Goal: Transaction & Acquisition: Purchase product/service

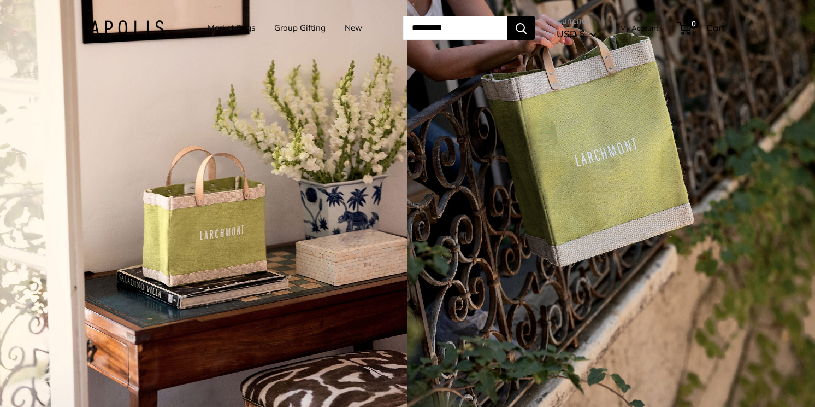
click at [139, 28] on img at bounding box center [127, 28] width 74 height 16
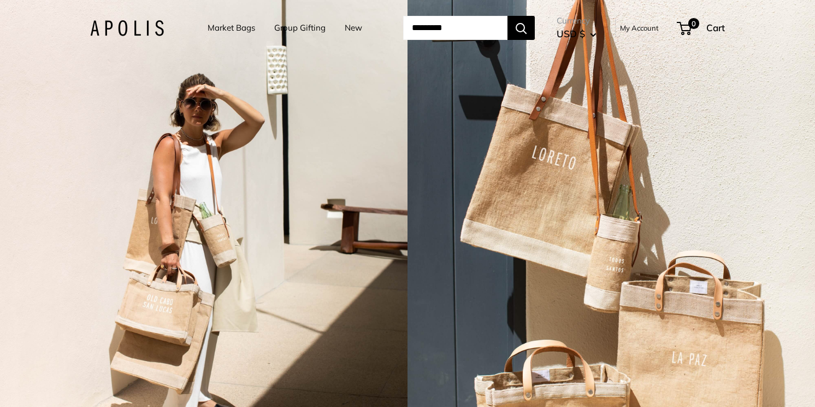
click at [221, 28] on link "Market Bags" at bounding box center [232, 27] width 48 height 15
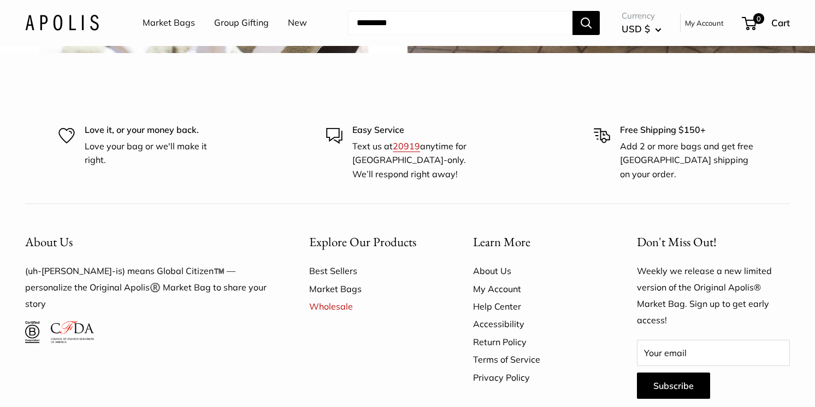
scroll to position [2781, 0]
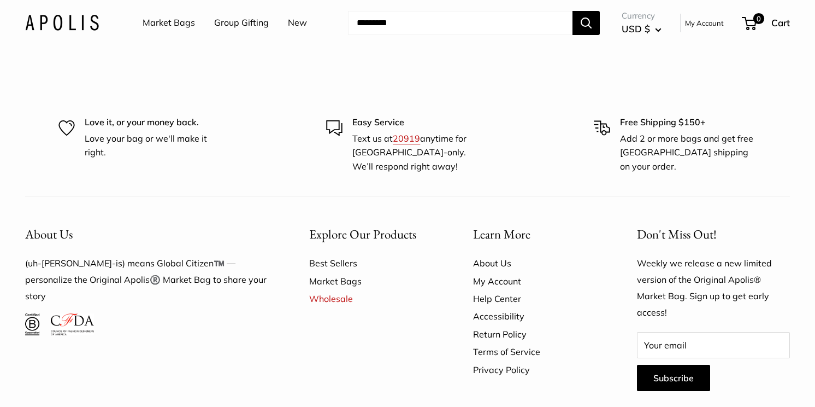
click at [183, 20] on link "Market Bags" at bounding box center [169, 23] width 52 height 16
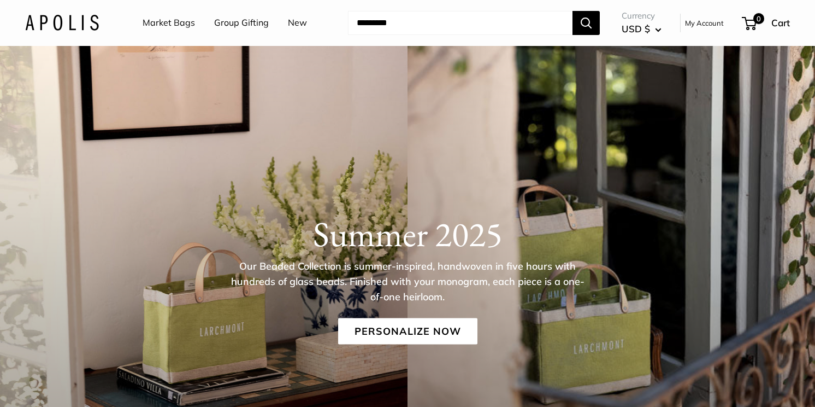
click at [290, 16] on link "New" at bounding box center [297, 23] width 19 height 16
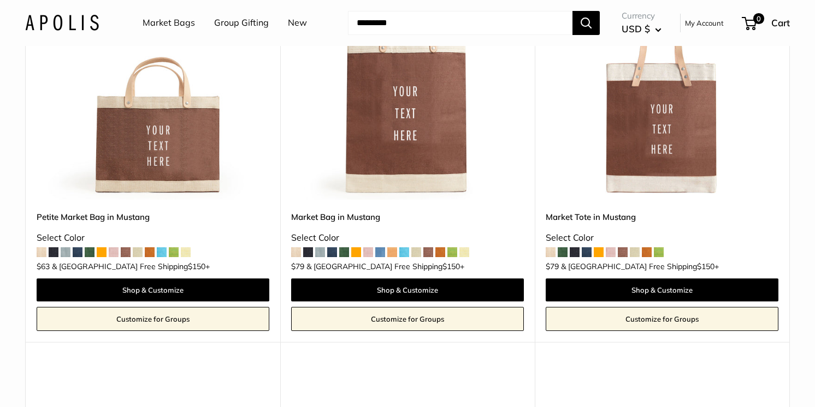
scroll to position [2564, 0]
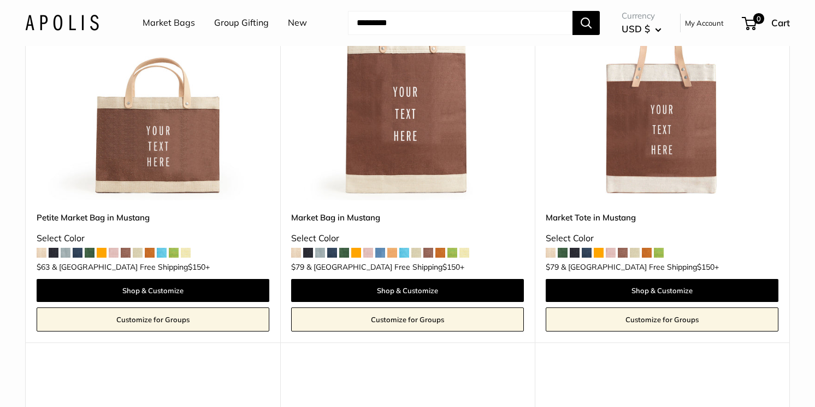
click at [0, 0] on img at bounding box center [0, 0] width 0 height 0
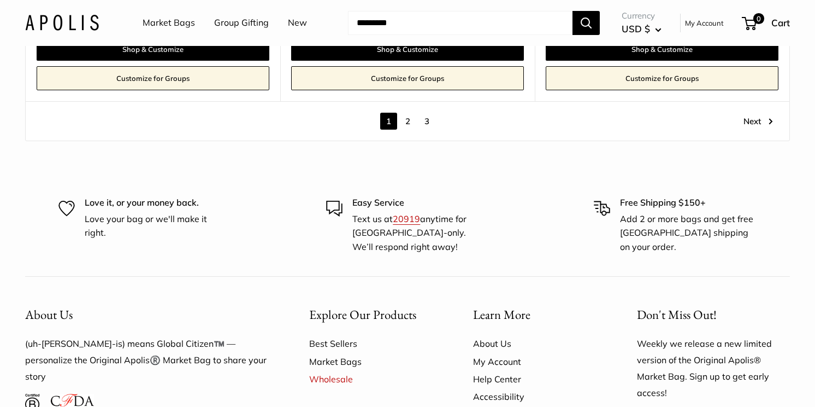
scroll to position [6337, 0]
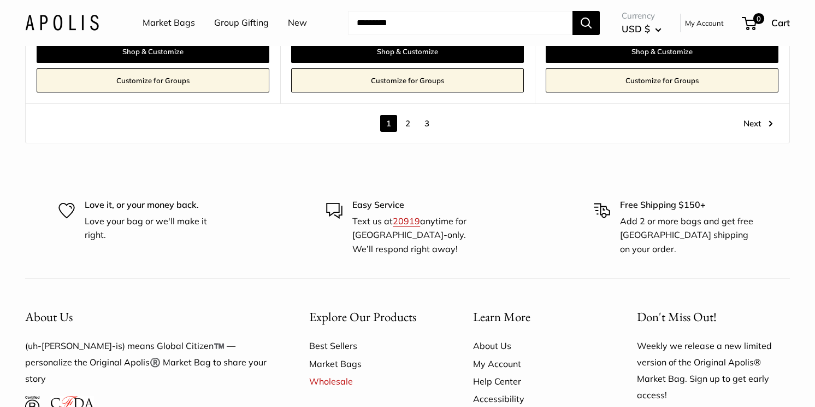
click at [409, 126] on link "2" at bounding box center [407, 123] width 17 height 17
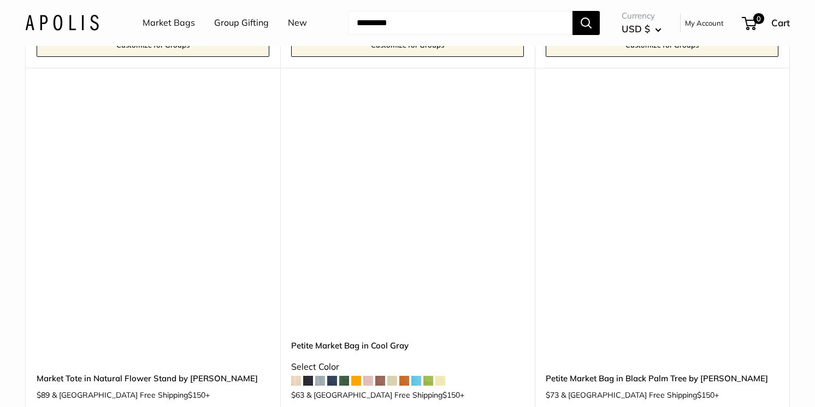
scroll to position [2827, 0]
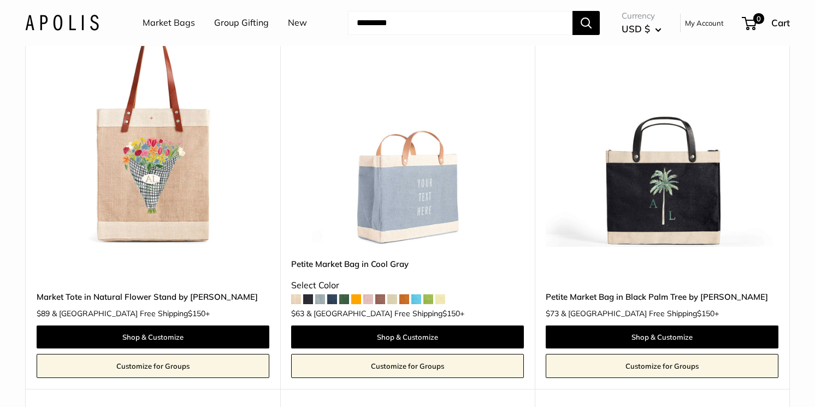
click at [0, 0] on img at bounding box center [0, 0] width 0 height 0
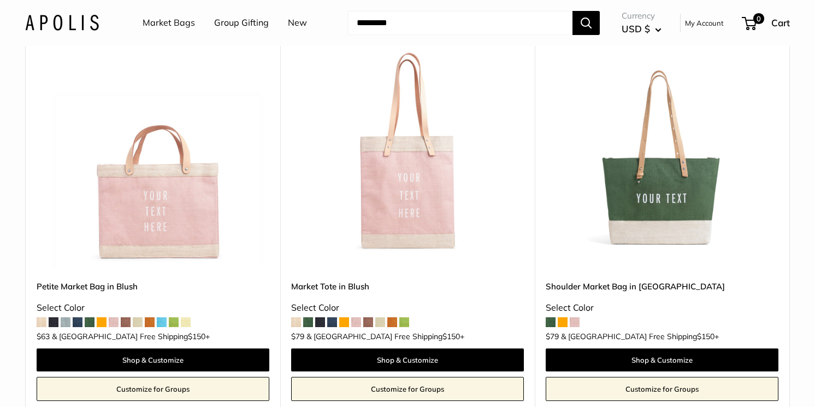
scroll to position [6085, 0]
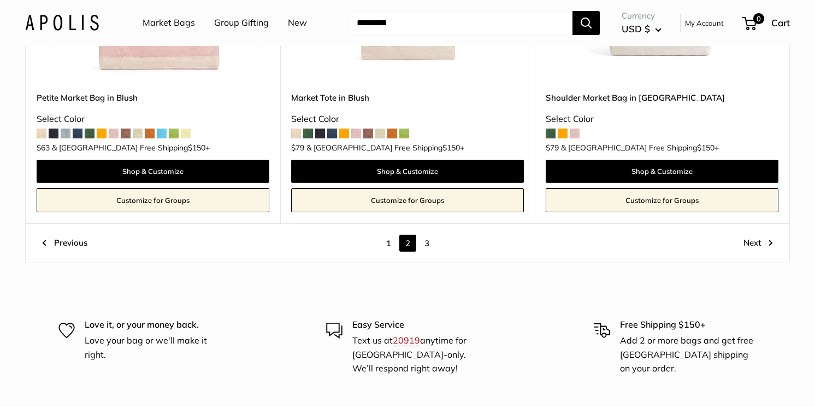
click at [430, 234] on link "3" at bounding box center [427, 242] width 17 height 17
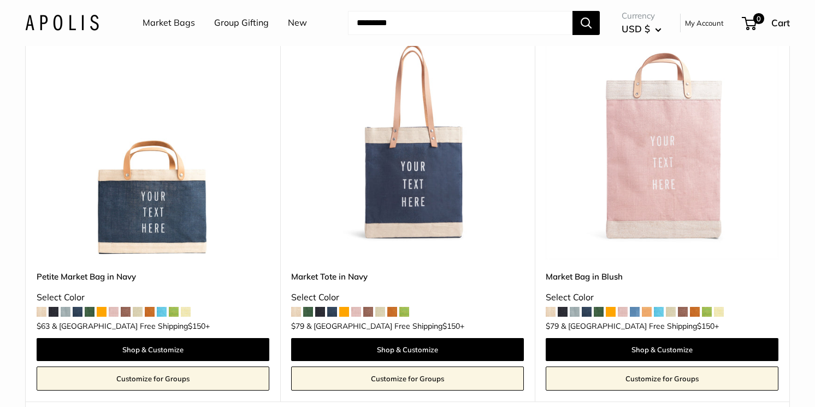
scroll to position [164, 0]
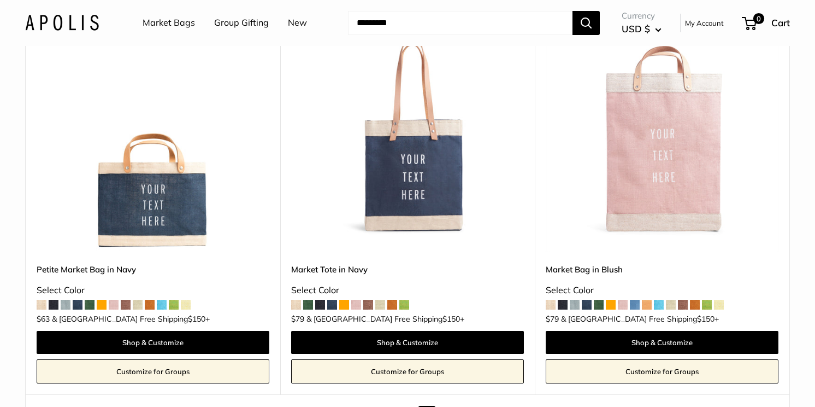
click at [0, 0] on img at bounding box center [0, 0] width 0 height 0
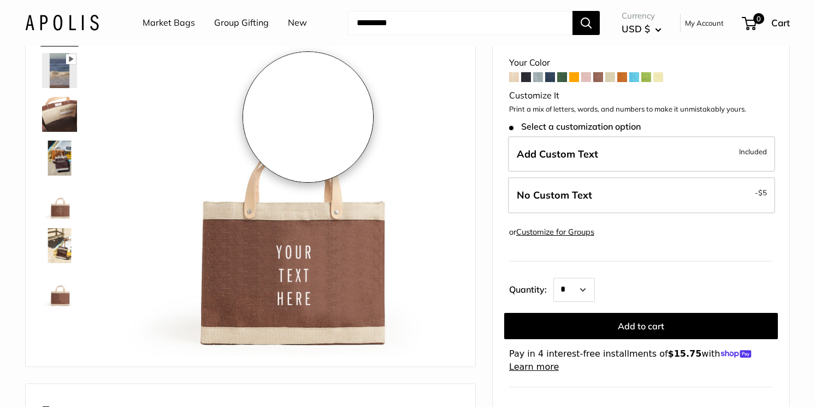
scroll to position [81, 0]
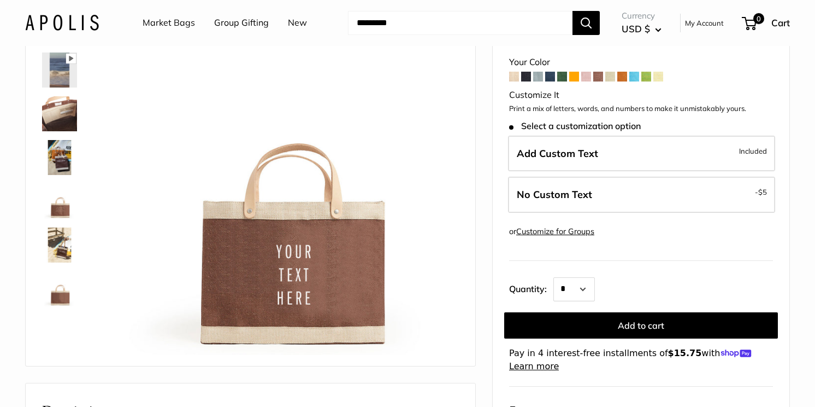
click at [66, 162] on img at bounding box center [59, 157] width 35 height 35
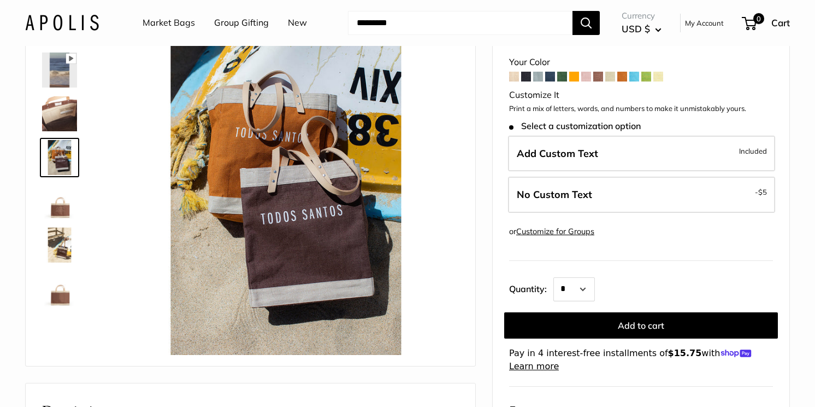
click at [63, 212] on img at bounding box center [59, 201] width 35 height 35
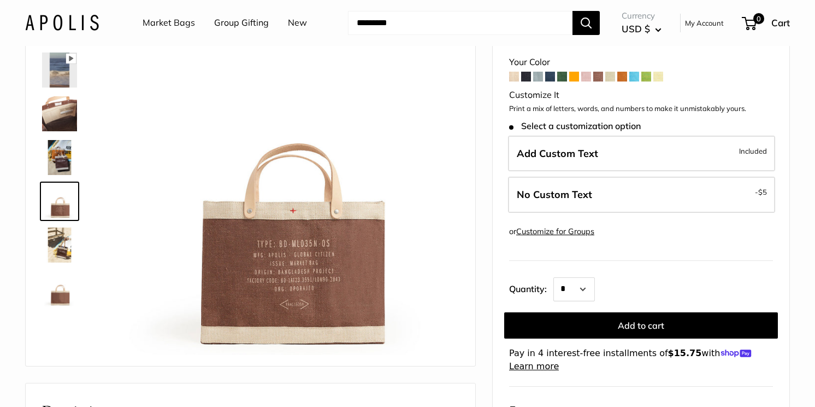
click at [62, 248] on img at bounding box center [59, 244] width 35 height 35
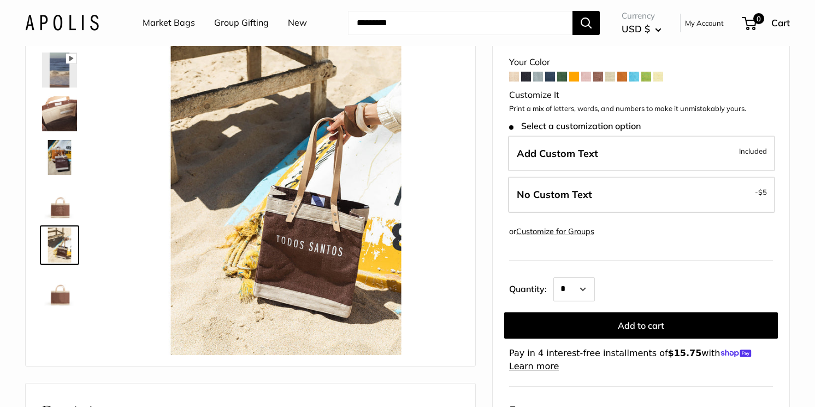
click at [62, 277] on img at bounding box center [59, 288] width 35 height 35
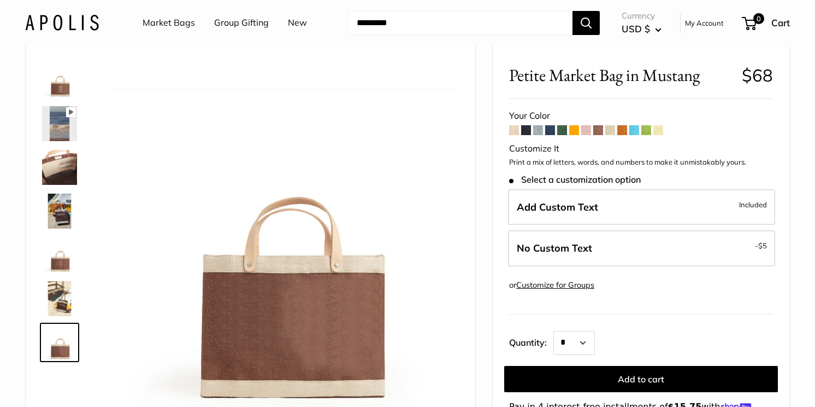
scroll to position [2, 0]
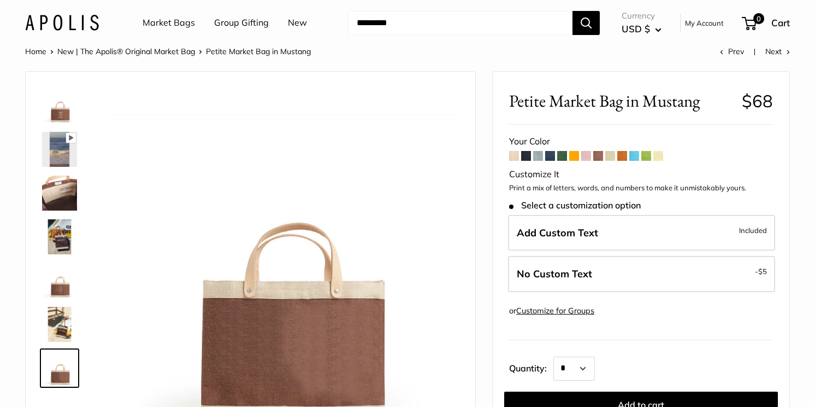
click at [62, 192] on img at bounding box center [59, 192] width 35 height 35
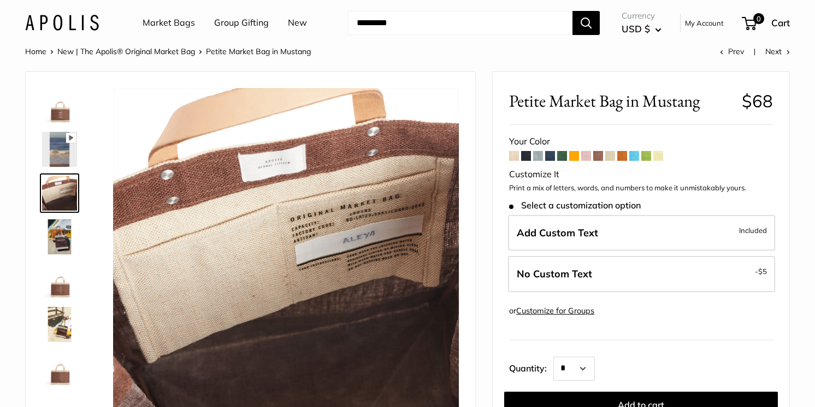
click at [62, 119] on img at bounding box center [59, 105] width 35 height 35
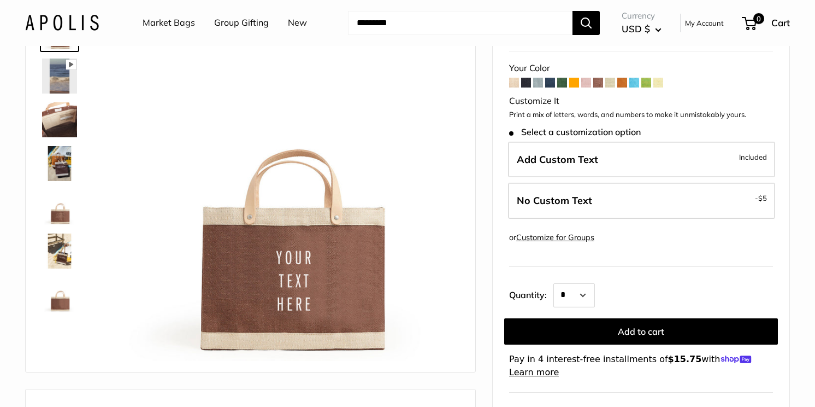
scroll to position [77, 0]
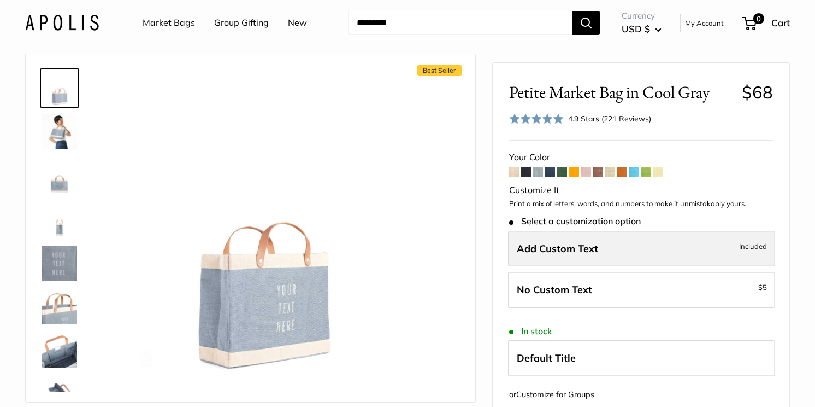
scroll to position [17, 0]
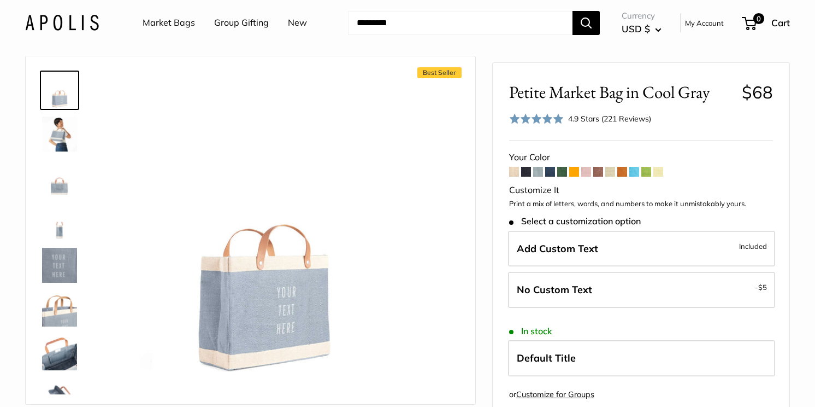
click at [65, 312] on img at bounding box center [59, 308] width 35 height 35
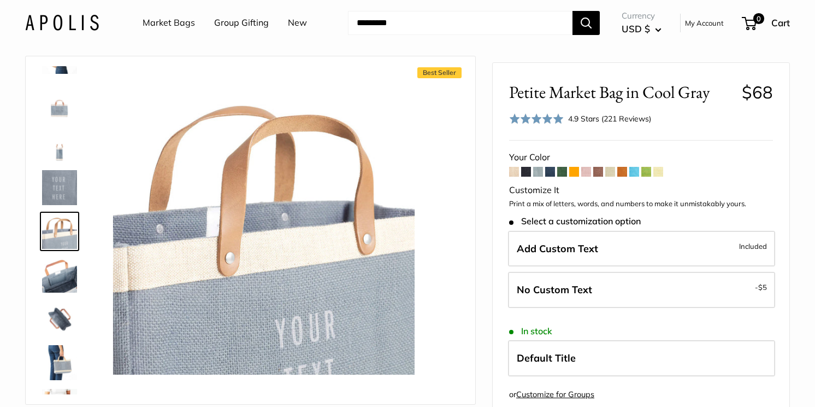
scroll to position [0, 0]
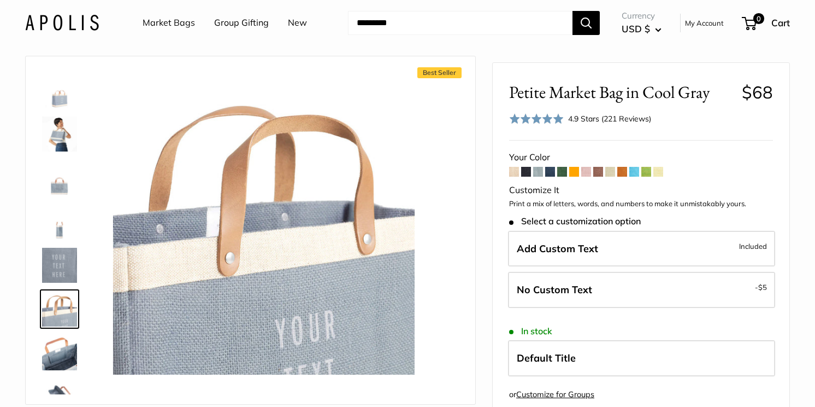
click at [69, 142] on img at bounding box center [59, 133] width 35 height 35
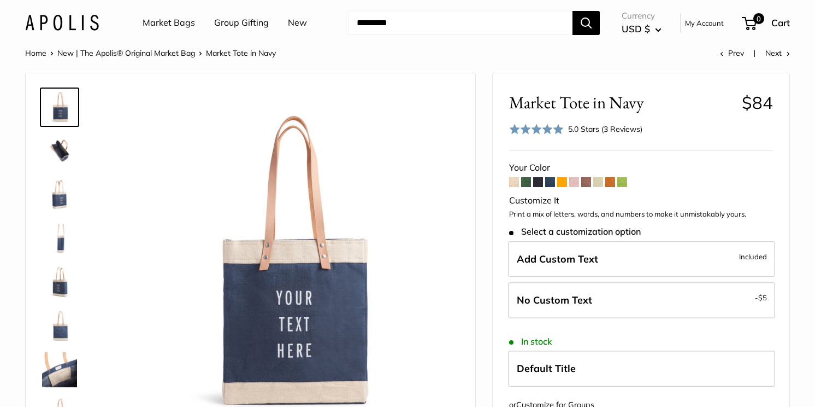
click at [526, 184] on span at bounding box center [526, 182] width 10 height 10
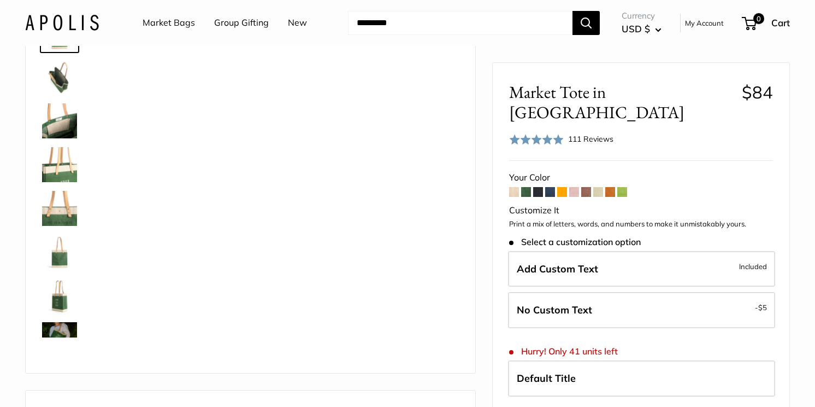
scroll to position [80, 0]
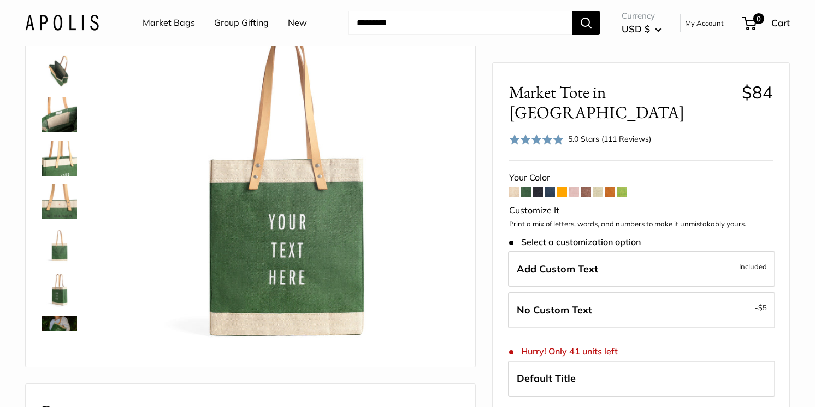
click at [562, 187] on span at bounding box center [562, 192] width 10 height 10
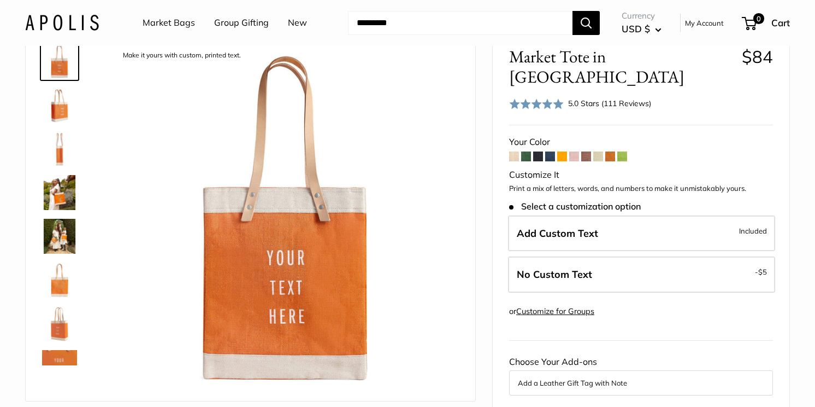
scroll to position [49, 0]
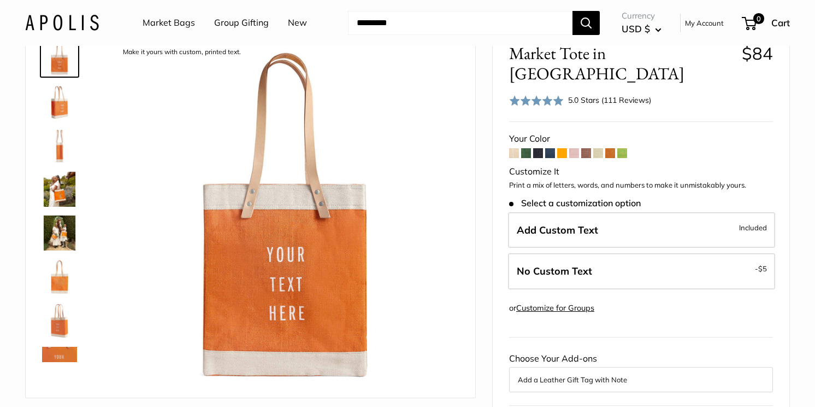
click at [588, 148] on span at bounding box center [586, 153] width 10 height 10
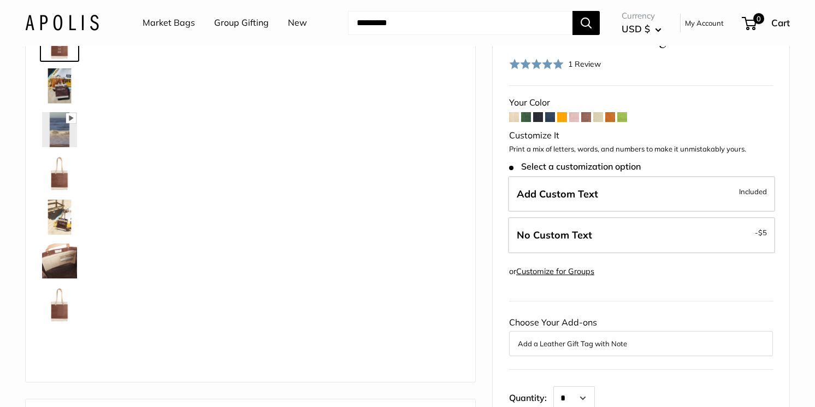
scroll to position [73, 0]
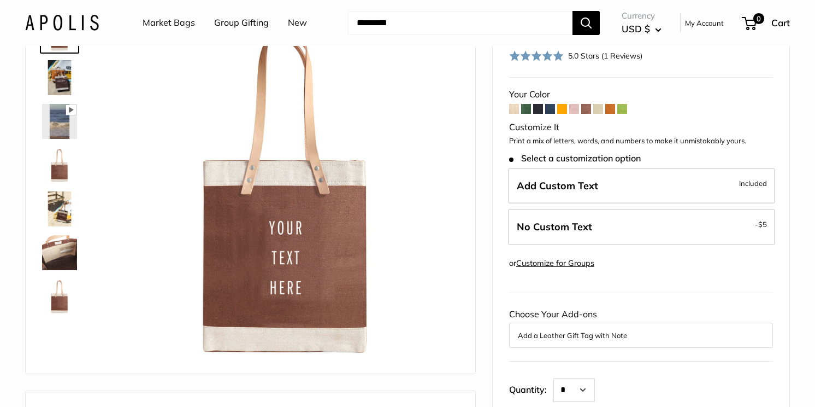
click at [601, 111] on span at bounding box center [598, 109] width 10 height 10
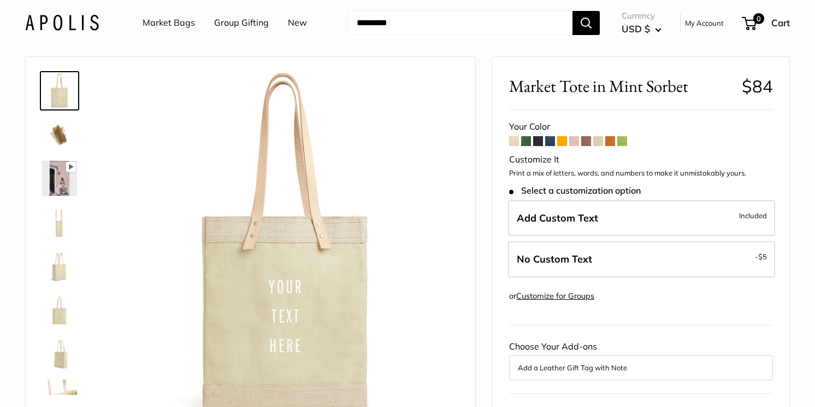
scroll to position [8, 0]
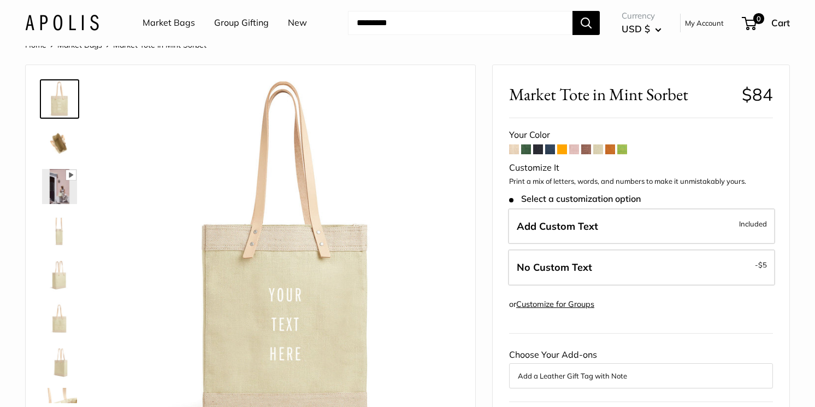
click at [515, 148] on span at bounding box center [514, 149] width 10 height 10
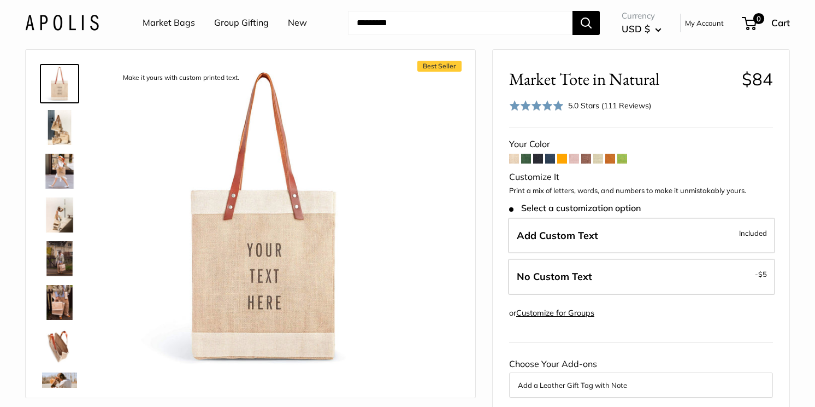
scroll to position [21, 0]
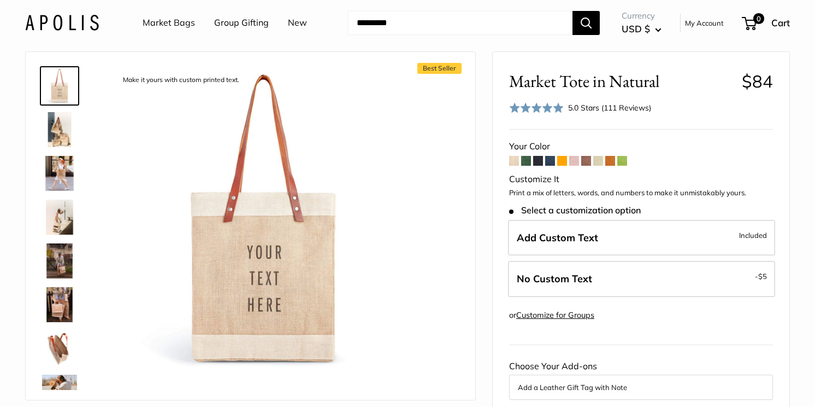
click at [610, 162] on span at bounding box center [610, 161] width 10 height 10
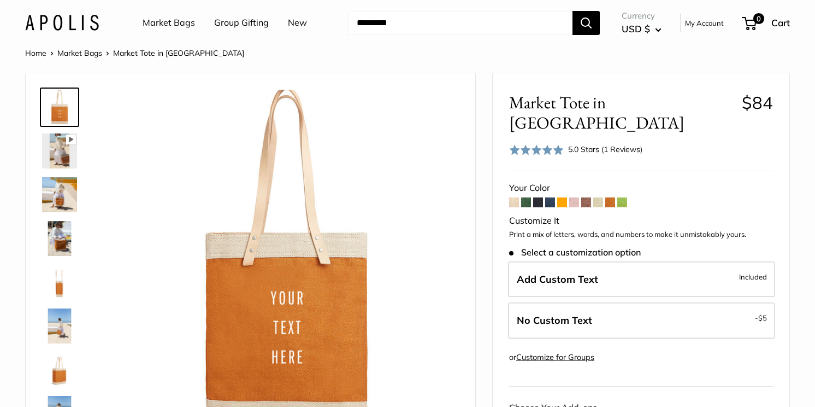
click at [587, 197] on span at bounding box center [586, 202] width 10 height 10
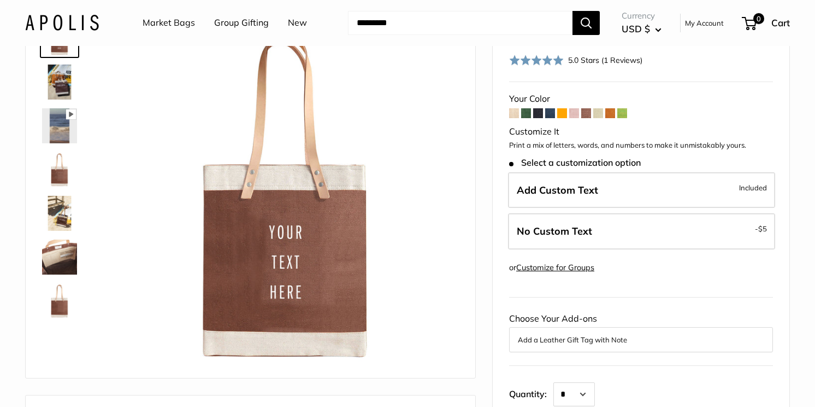
scroll to position [73, 0]
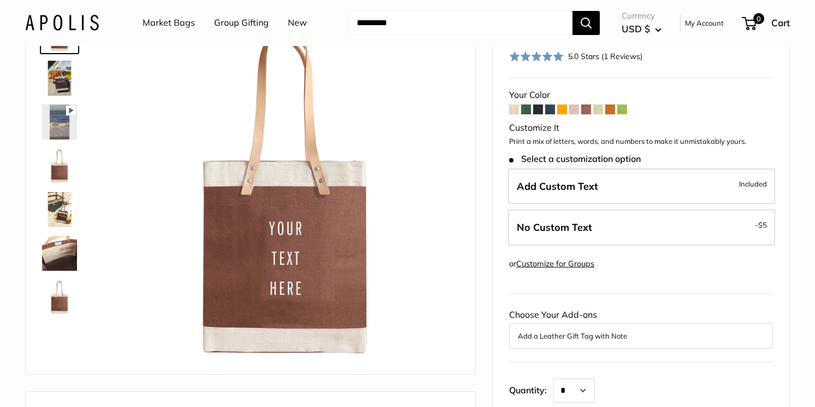
click at [57, 200] on img at bounding box center [59, 209] width 35 height 35
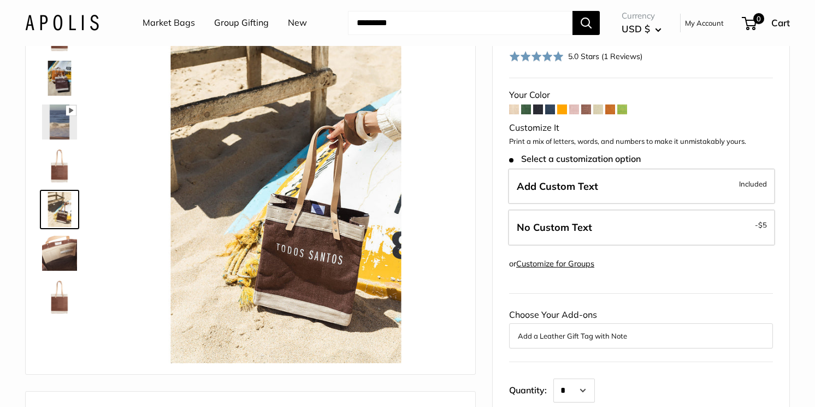
click at [57, 173] on img at bounding box center [59, 165] width 35 height 35
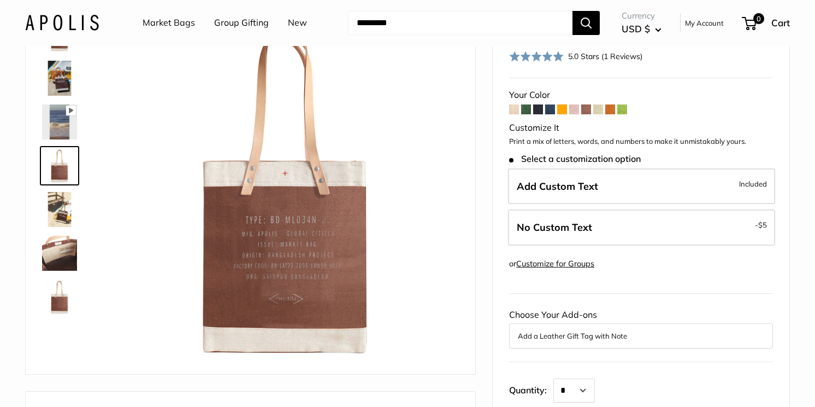
click at [61, 201] on img at bounding box center [59, 209] width 35 height 35
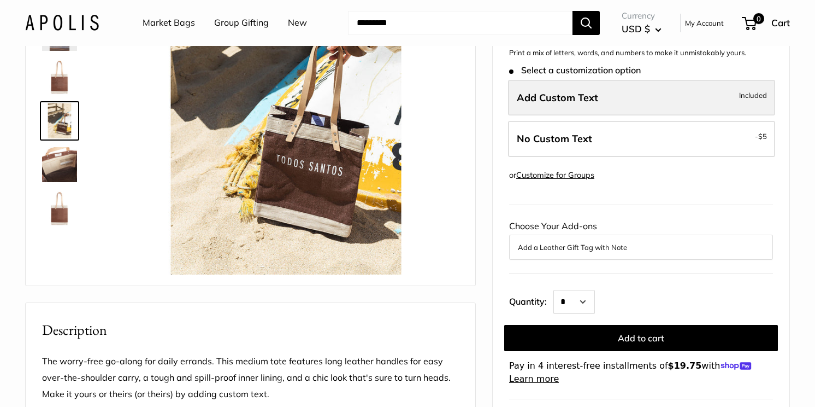
scroll to position [164, 0]
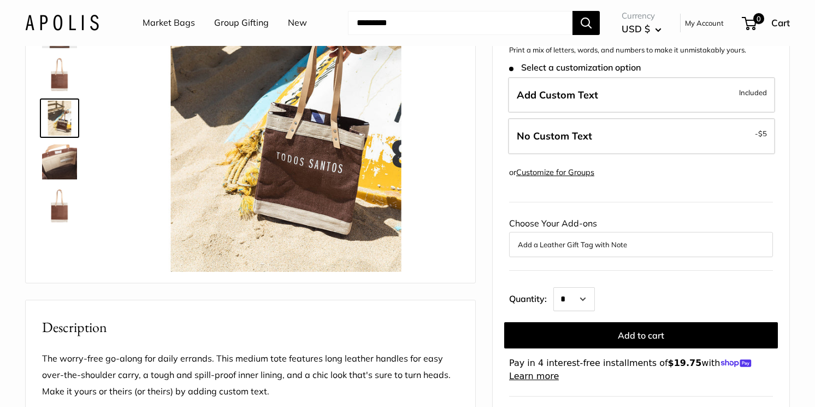
click at [590, 247] on button "Add a Leather Gift Tag with Note" at bounding box center [641, 244] width 246 height 13
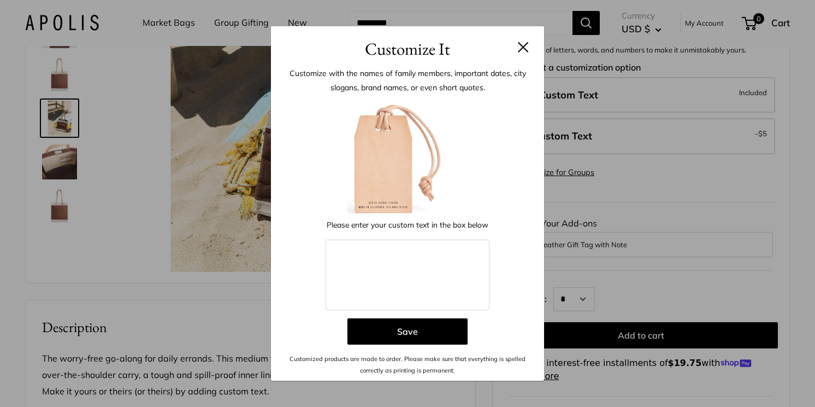
click at [522, 50] on button at bounding box center [523, 47] width 11 height 11
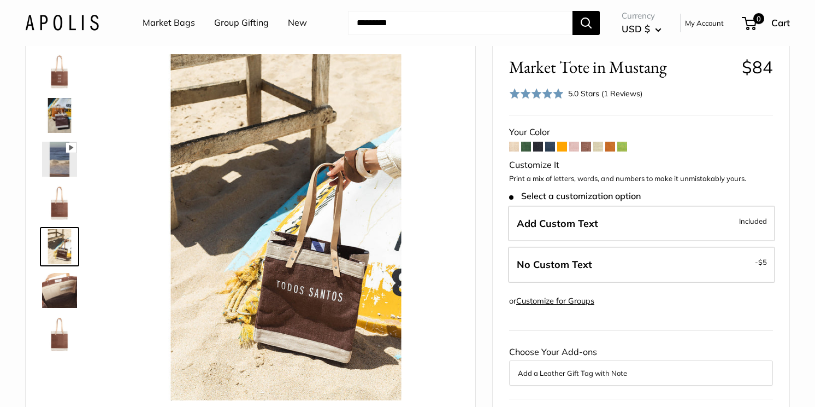
scroll to position [41, 0]
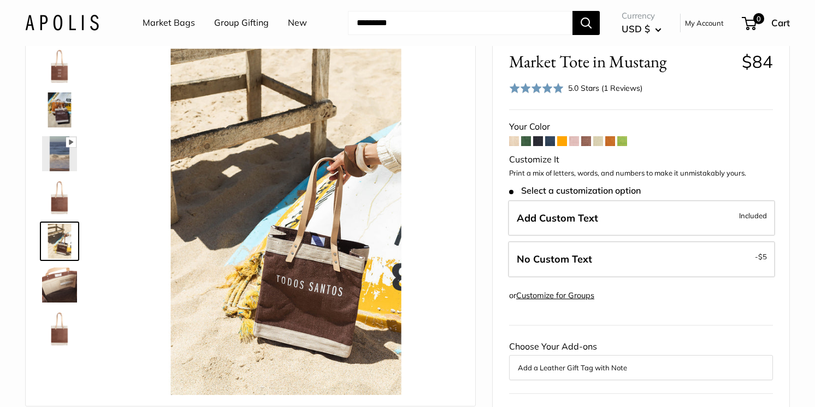
click at [553, 144] on span at bounding box center [550, 141] width 10 height 10
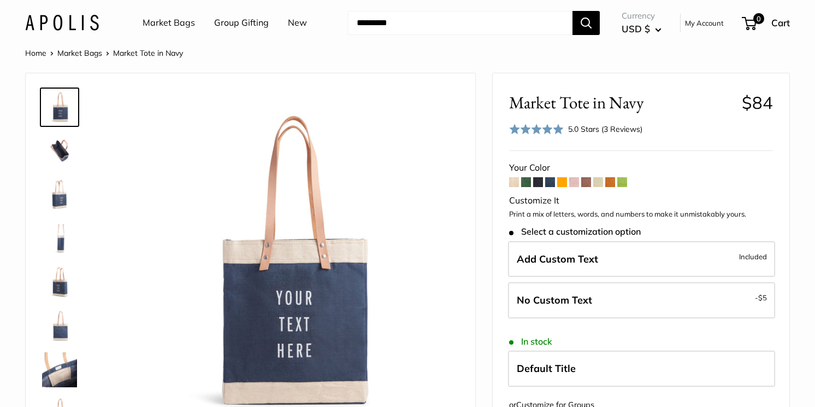
click at [60, 196] on img at bounding box center [59, 194] width 35 height 35
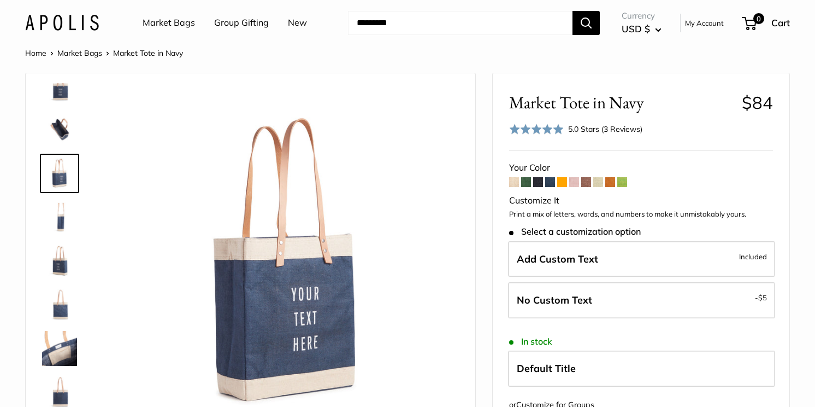
scroll to position [26, 0]
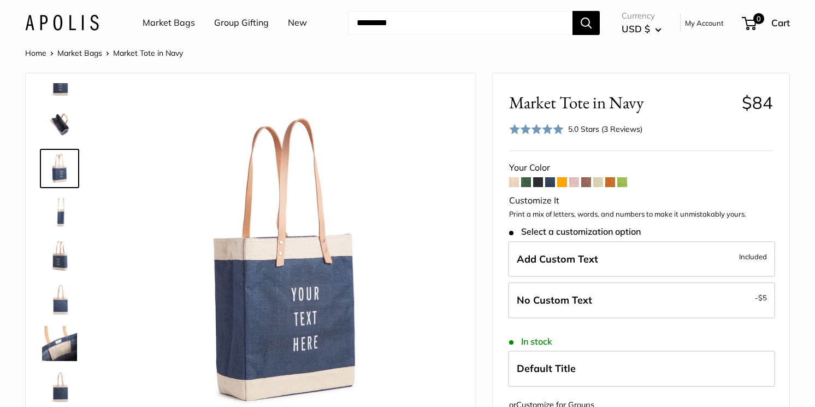
click at [58, 257] on img at bounding box center [59, 255] width 35 height 35
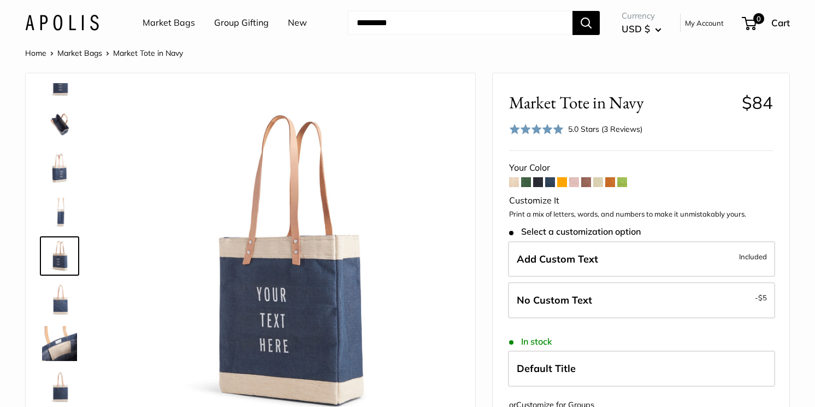
click at [585, 184] on span at bounding box center [586, 182] width 10 height 10
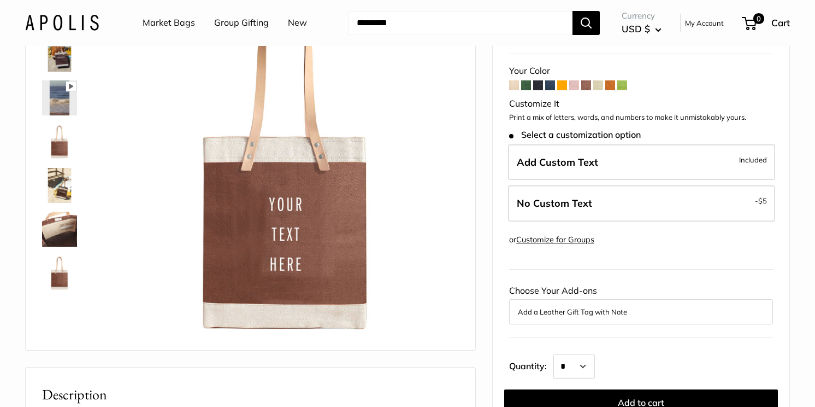
scroll to position [99, 0]
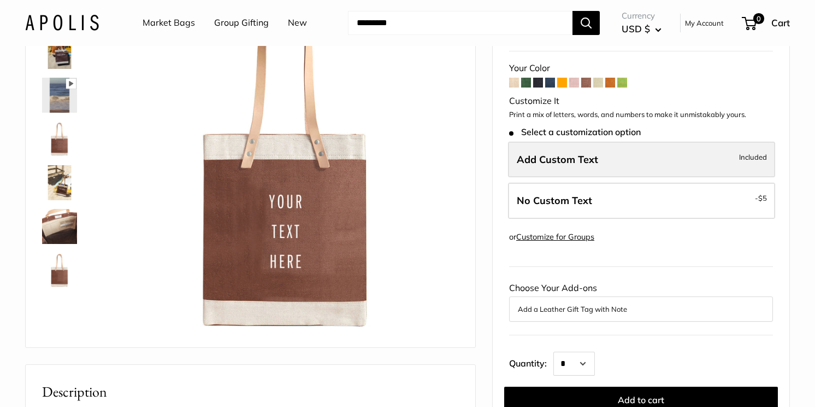
click at [574, 159] on span "Add Custom Text" at bounding box center [557, 159] width 81 height 13
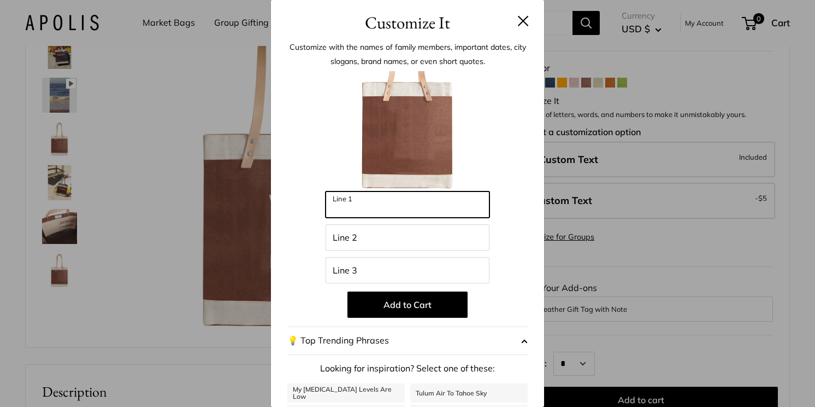
click at [415, 210] on input "Line 1" at bounding box center [408, 204] width 164 height 26
drag, startPoint x: 389, startPoint y: 208, endPoint x: 355, endPoint y: 210, distance: 34.5
click at [355, 210] on input "**********" at bounding box center [408, 204] width 164 height 26
type input "***"
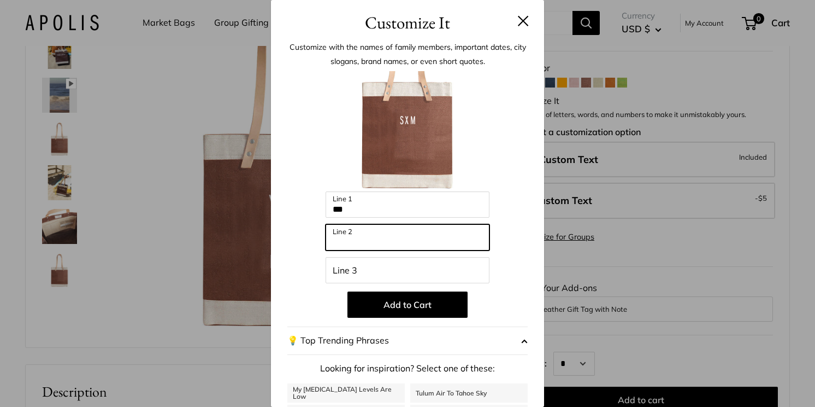
click at [361, 242] on input "Line 2" at bounding box center [408, 237] width 164 height 26
type input "**********"
click at [308, 256] on div "**********" at bounding box center [407, 293] width 240 height 445
drag, startPoint x: 387, startPoint y: 240, endPoint x: 314, endPoint y: 242, distance: 72.7
click at [314, 242] on div "**********" at bounding box center [407, 293] width 240 height 445
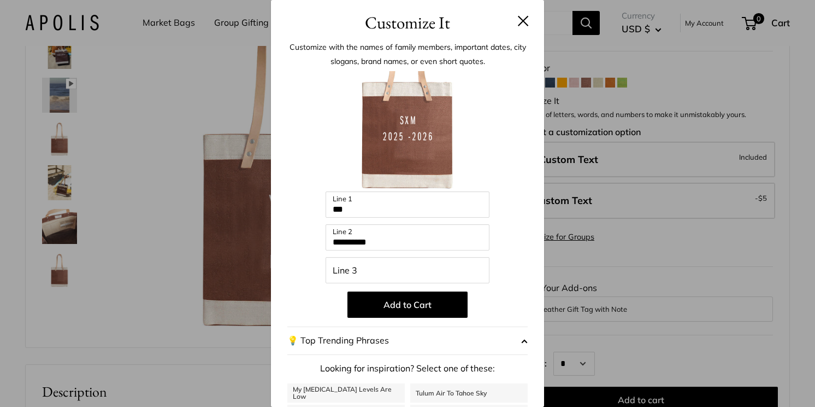
click at [366, 340] on button "💡 Top Trending Phrases" at bounding box center [407, 340] width 240 height 28
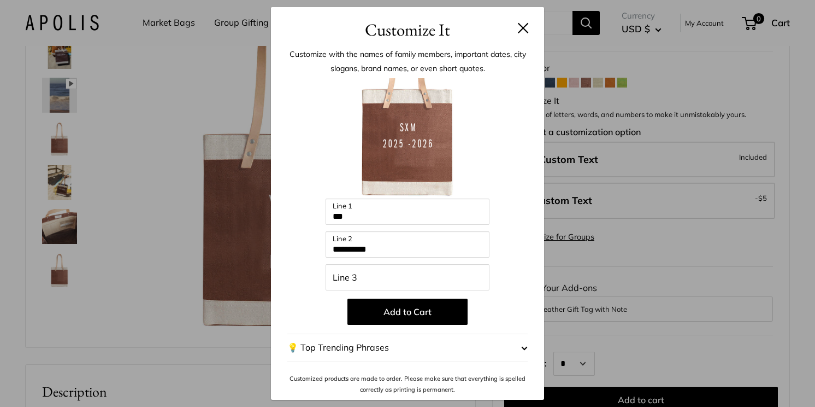
click at [364, 349] on button "💡 Top Trending Phrases" at bounding box center [407, 347] width 240 height 28
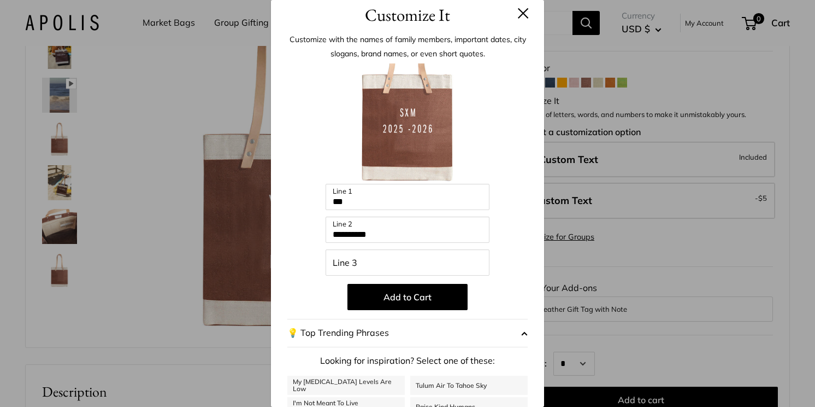
scroll to position [0, 0]
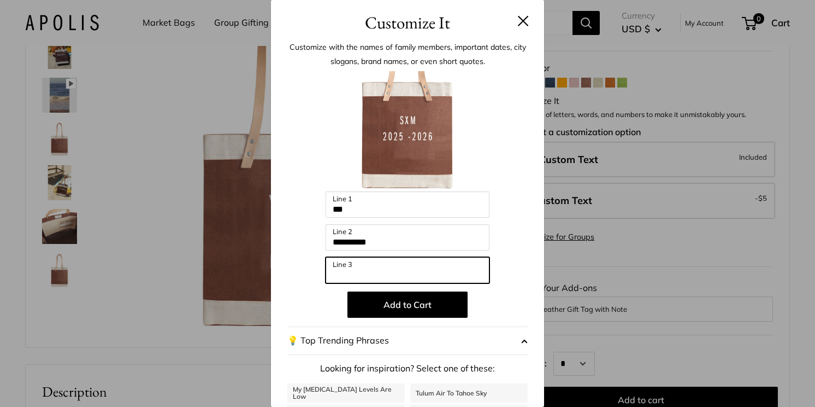
click at [386, 271] on input "Line 3" at bounding box center [408, 270] width 164 height 26
paste input "**********"
type input "*"
click at [303, 256] on div "**********" at bounding box center [407, 293] width 240 height 445
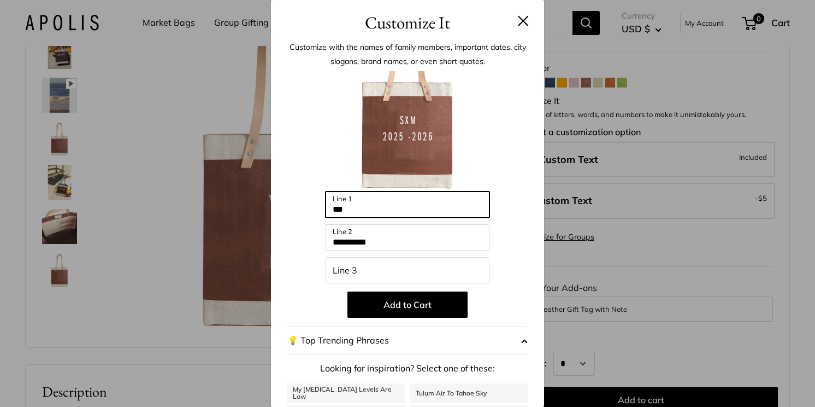
click at [358, 208] on input "***" at bounding box center [408, 204] width 164 height 26
click at [396, 208] on input "**********" at bounding box center [408, 204] width 164 height 26
type input "***"
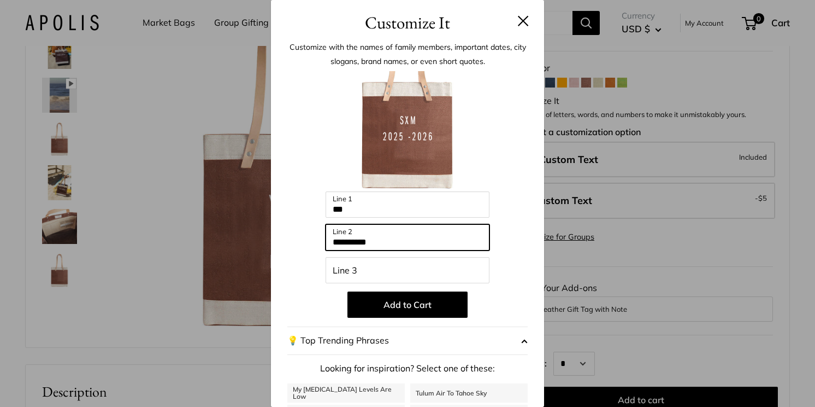
drag, startPoint x: 386, startPoint y: 244, endPoint x: 318, endPoint y: 241, distance: 68.4
click at [318, 241] on div "**********" at bounding box center [407, 293] width 240 height 445
paste input "**********"
type input "**********"
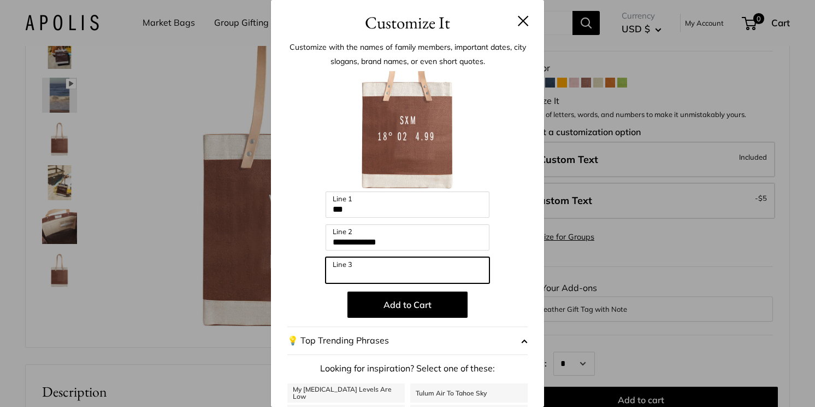
click at [402, 277] on input "Line 3" at bounding box center [408, 270] width 164 height 26
paste input "**********"
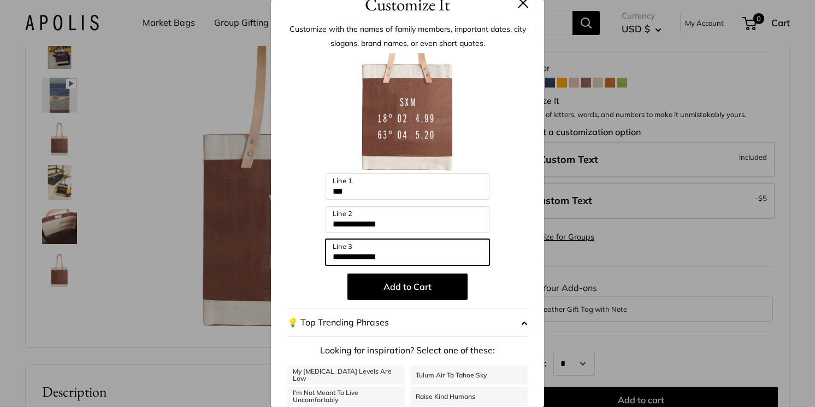
scroll to position [22, 0]
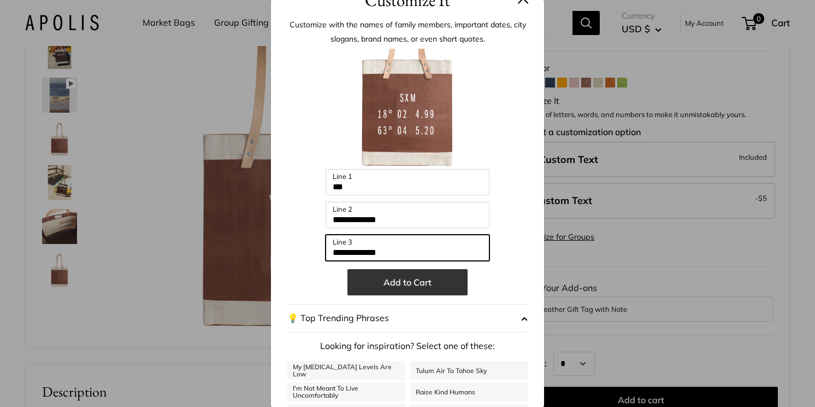
type input "**********"
click at [406, 287] on button "Add to Cart" at bounding box center [408, 282] width 120 height 26
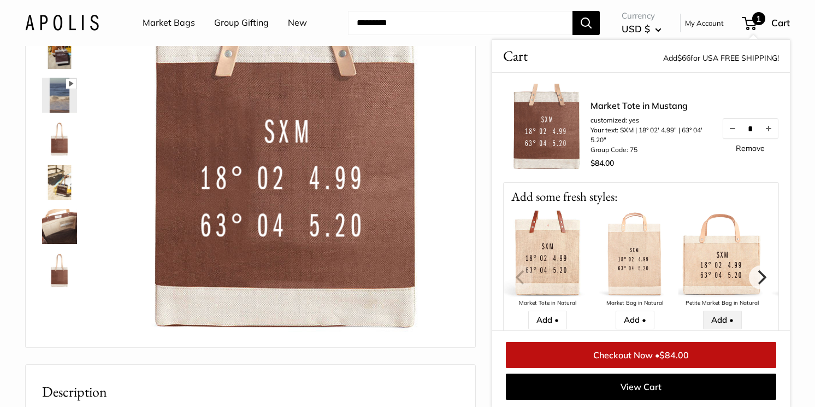
click at [720, 318] on link "Add •" at bounding box center [722, 319] width 39 height 19
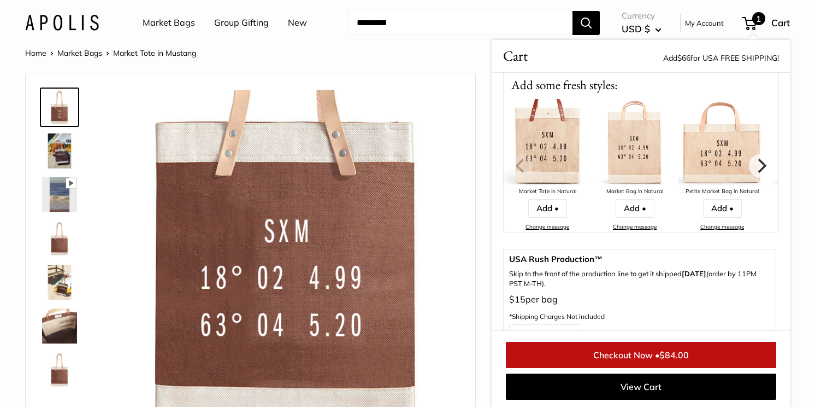
scroll to position [125, 0]
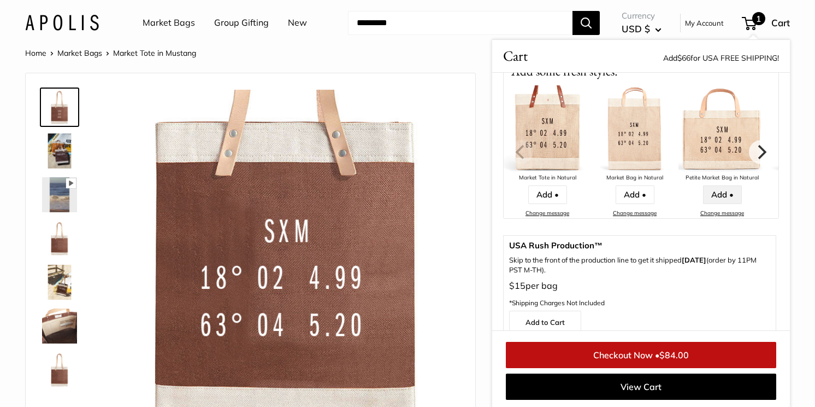
click at [719, 193] on link "Add •" at bounding box center [722, 194] width 39 height 19
click at [720, 213] on link "Change message" at bounding box center [723, 212] width 44 height 7
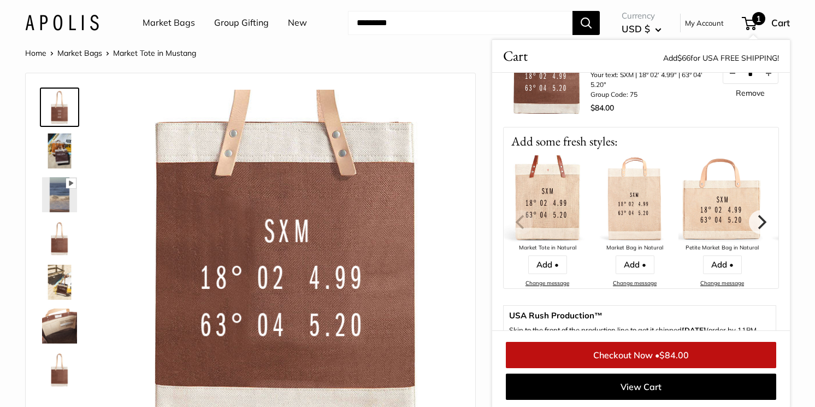
scroll to position [71, 0]
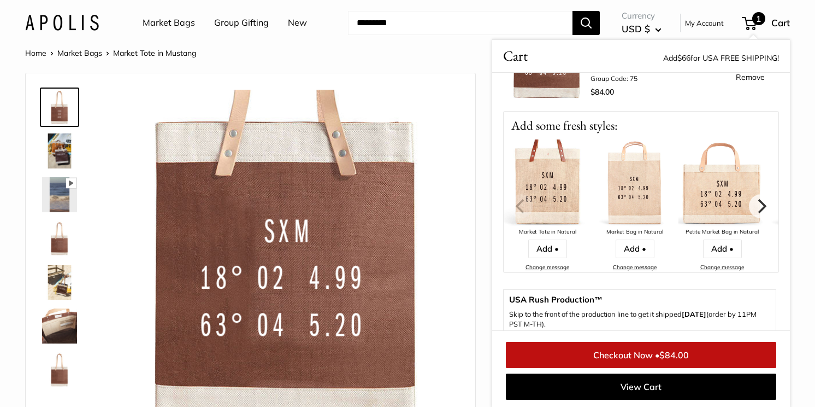
click at [713, 181] on img at bounding box center [722, 182] width 87 height 87
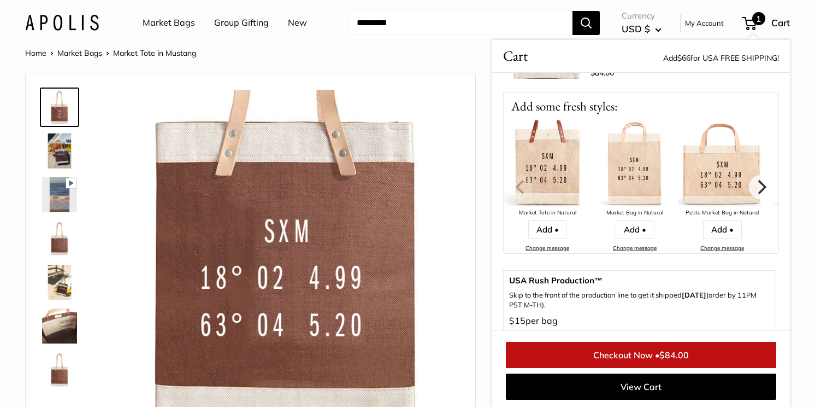
scroll to position [96, 0]
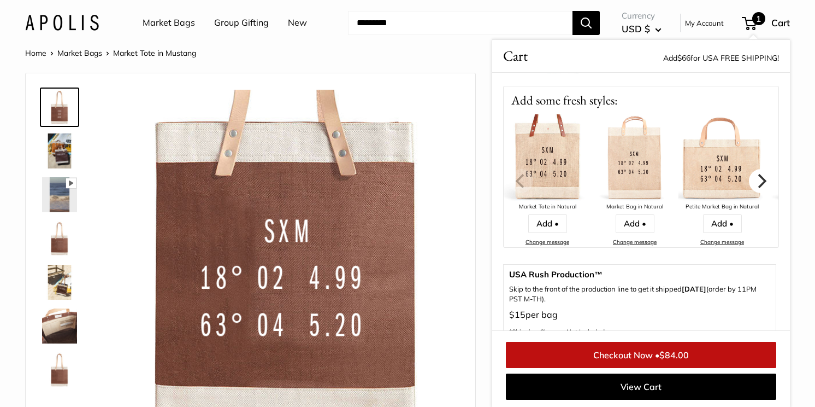
click at [757, 178] on icon "Next" at bounding box center [761, 180] width 14 height 14
click at [758, 178] on icon "Next" at bounding box center [761, 180] width 14 height 14
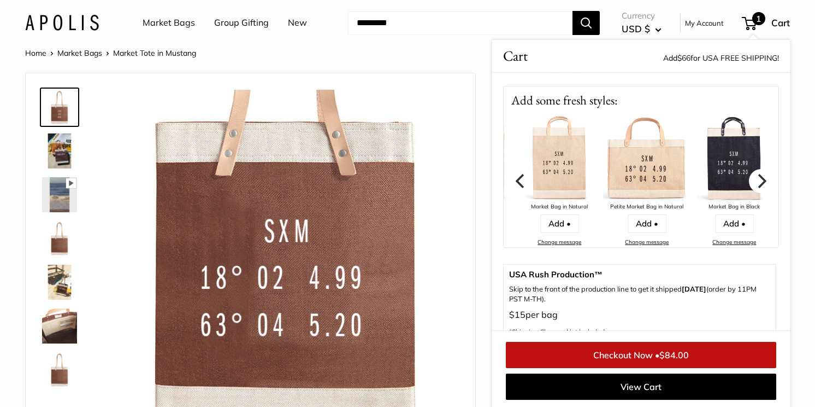
click at [758, 178] on icon "Next" at bounding box center [761, 180] width 14 height 14
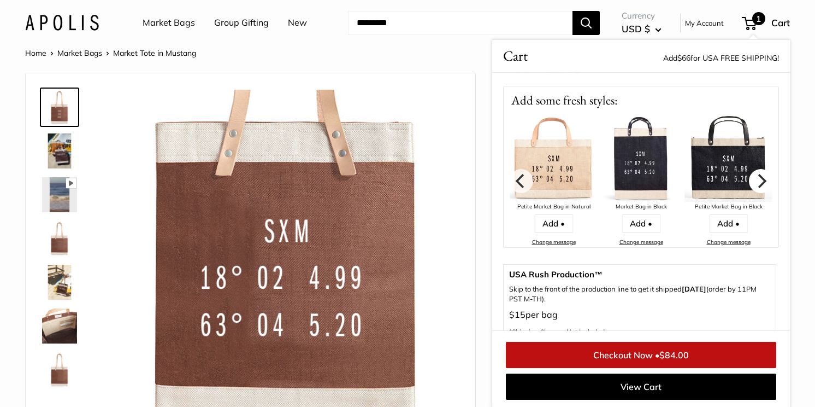
click at [758, 178] on icon "Next" at bounding box center [761, 180] width 14 height 14
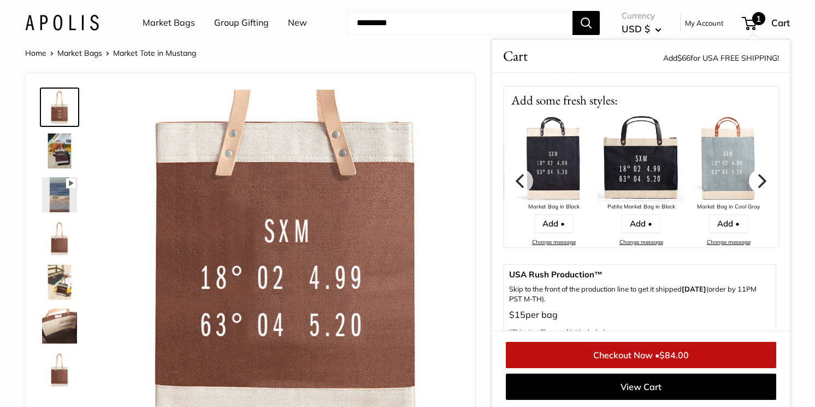
click at [758, 178] on icon "Next" at bounding box center [761, 180] width 14 height 14
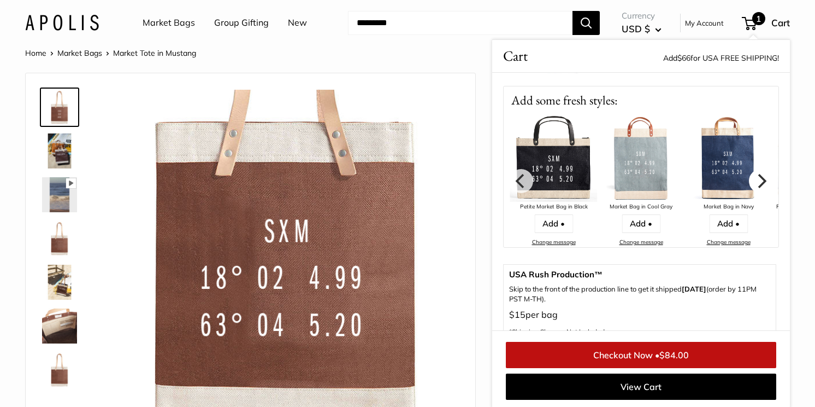
click at [760, 181] on icon "Next" at bounding box center [761, 180] width 14 height 14
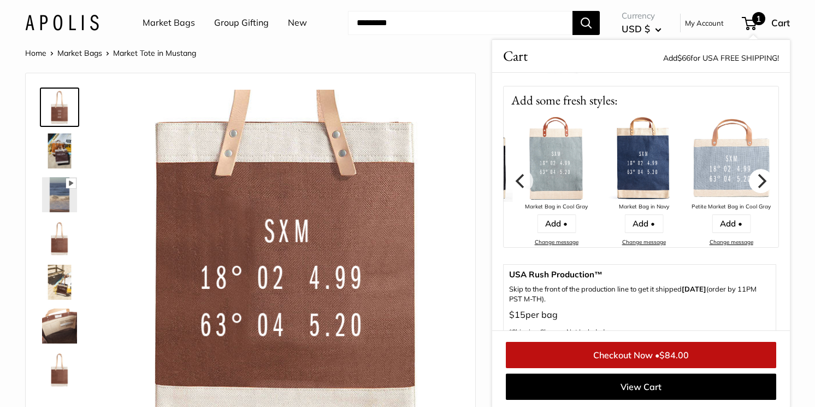
click at [760, 181] on icon "Next" at bounding box center [761, 180] width 14 height 14
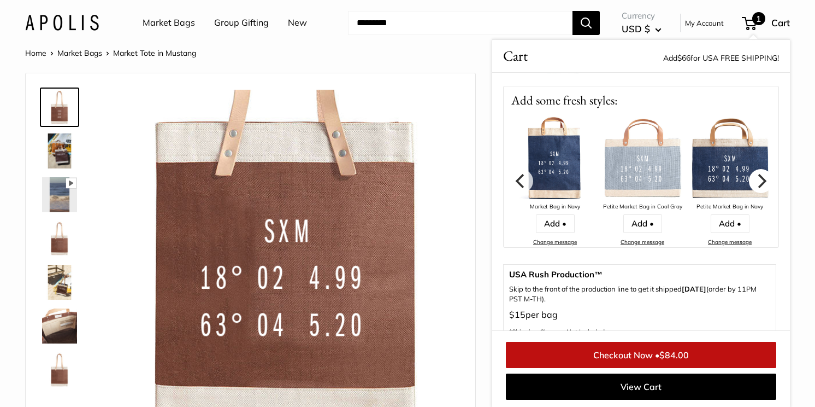
click at [760, 181] on icon "Next" at bounding box center [761, 180] width 14 height 14
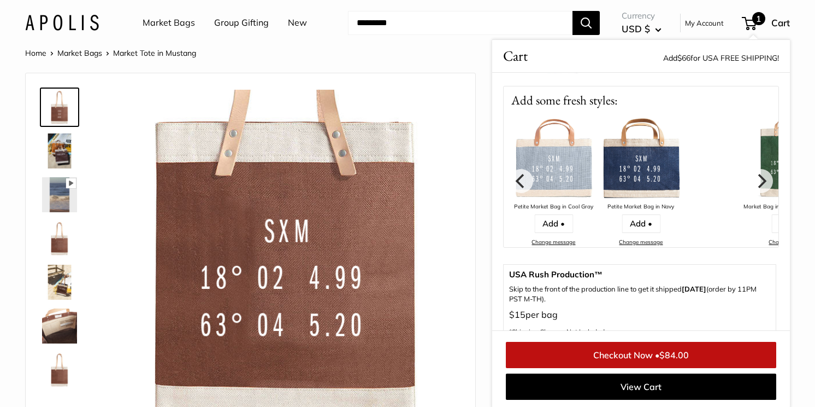
click at [560, 160] on img at bounding box center [553, 157] width 87 height 87
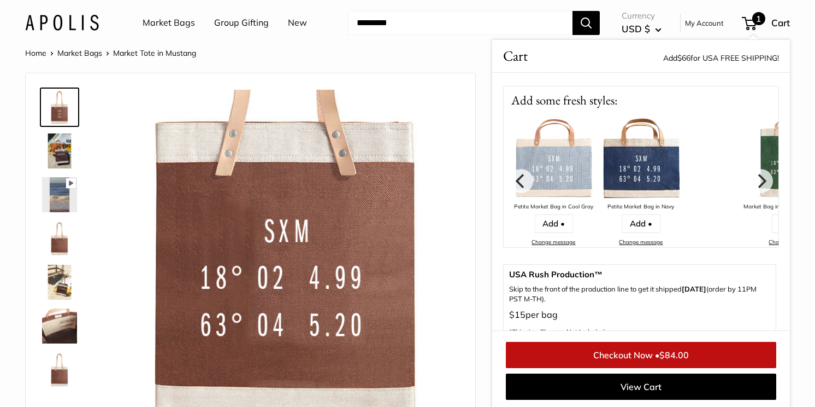
click at [447, 56] on div "Home Market Bags Market Tote in Mustang" at bounding box center [407, 53] width 765 height 14
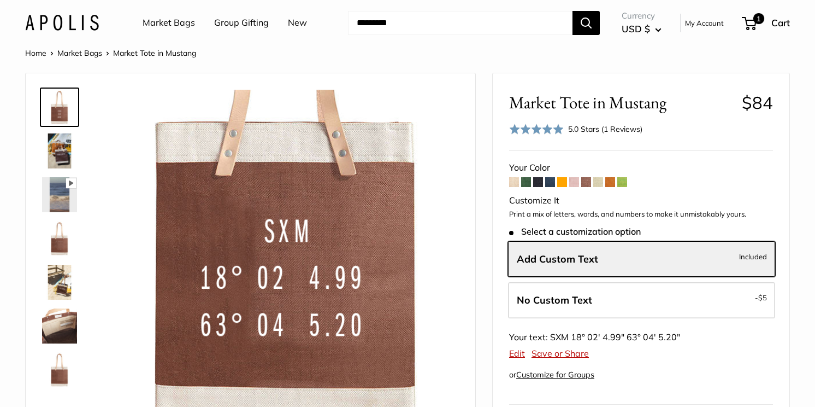
click at [180, 25] on link "Market Bags" at bounding box center [169, 23] width 52 height 16
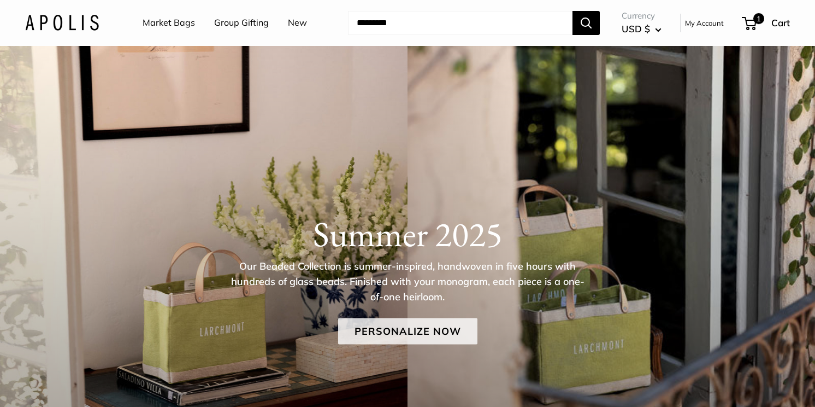
click at [409, 326] on link "Personalize Now" at bounding box center [407, 331] width 139 height 26
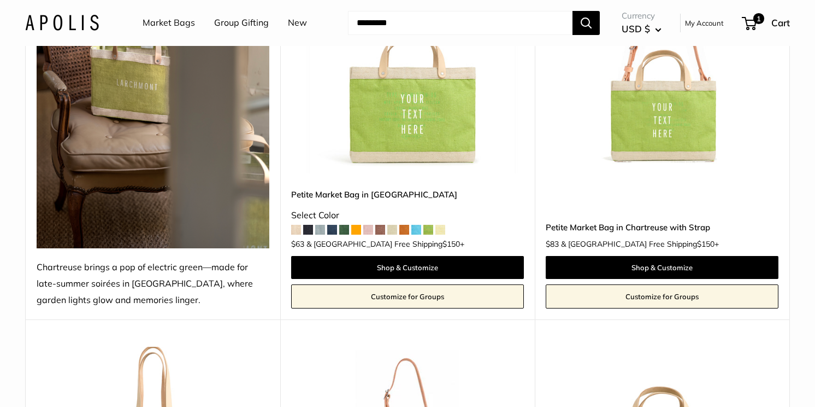
scroll to position [258, 0]
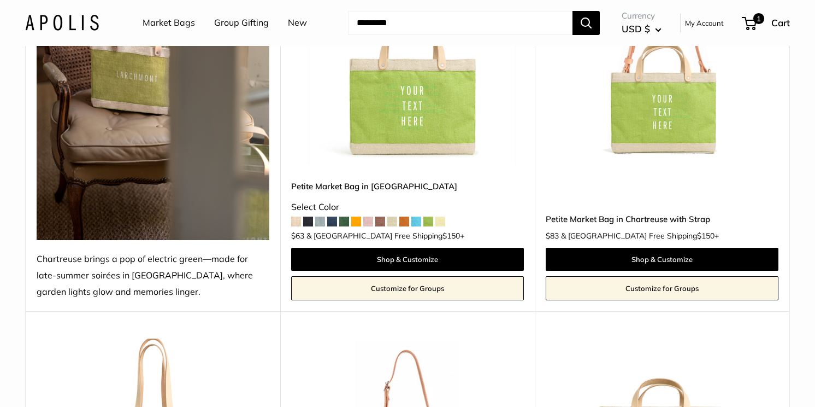
click at [0, 0] on img at bounding box center [0, 0] width 0 height 0
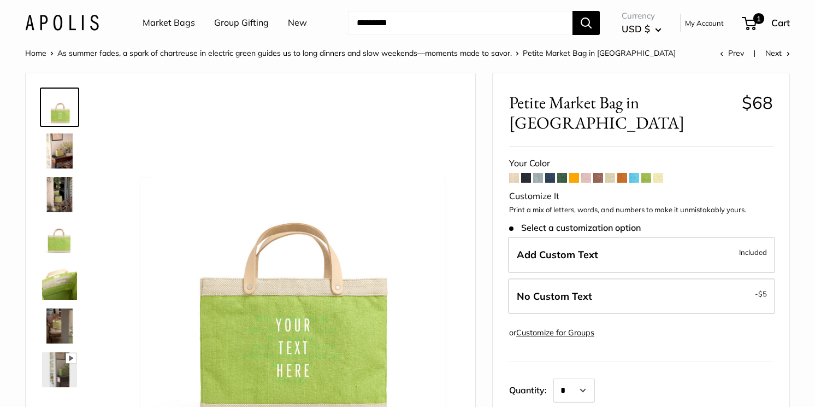
click at [515, 173] on span at bounding box center [514, 178] width 10 height 10
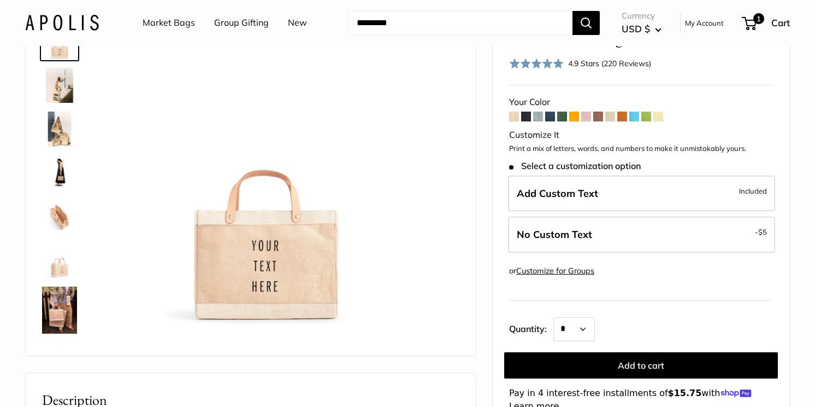
scroll to position [67, 0]
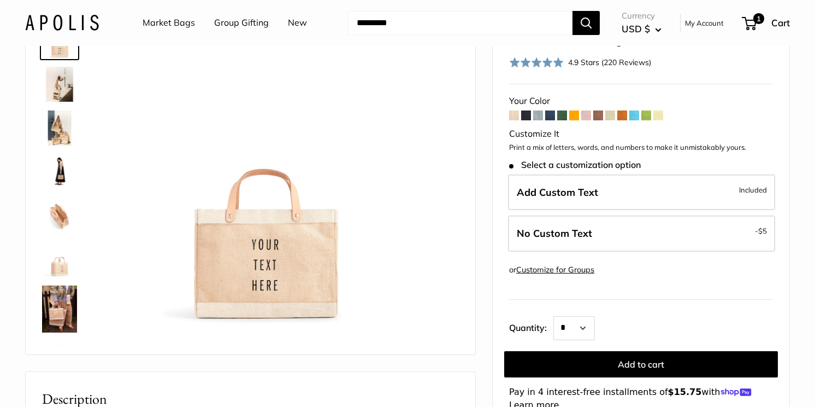
click at [634, 115] on span at bounding box center [635, 115] width 10 height 10
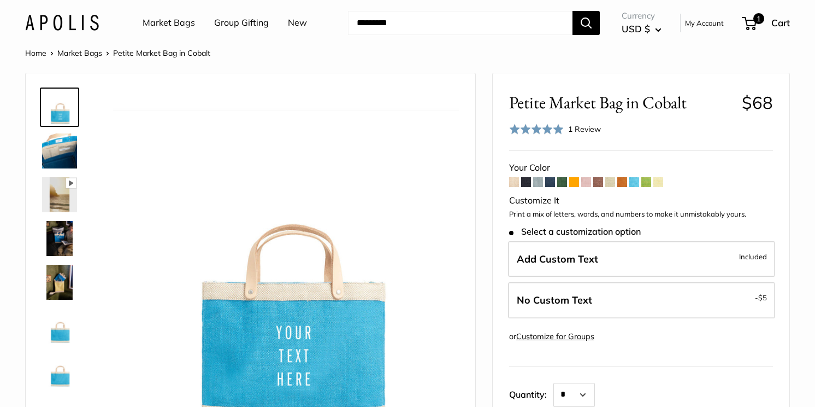
scroll to position [58, 0]
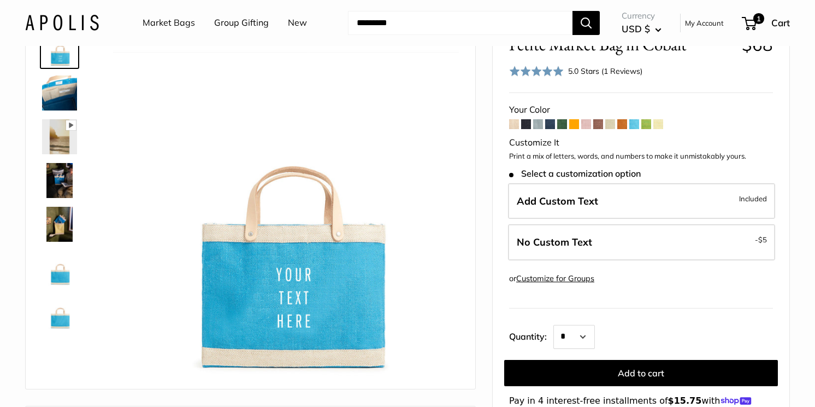
click at [540, 126] on span at bounding box center [538, 124] width 10 height 10
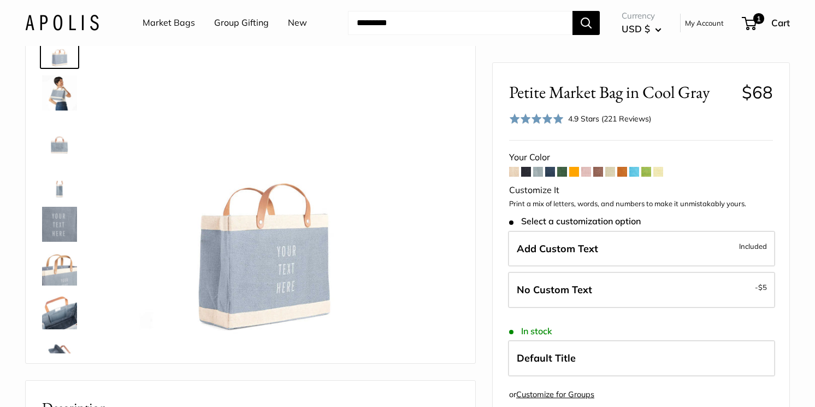
scroll to position [62, 0]
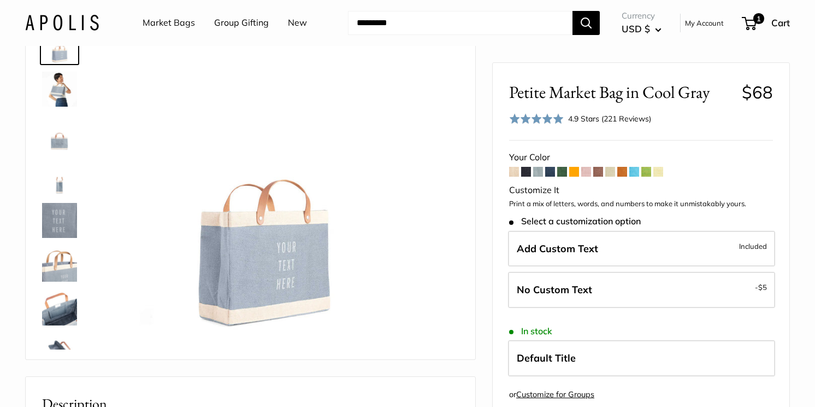
click at [514, 175] on span at bounding box center [514, 172] width 10 height 10
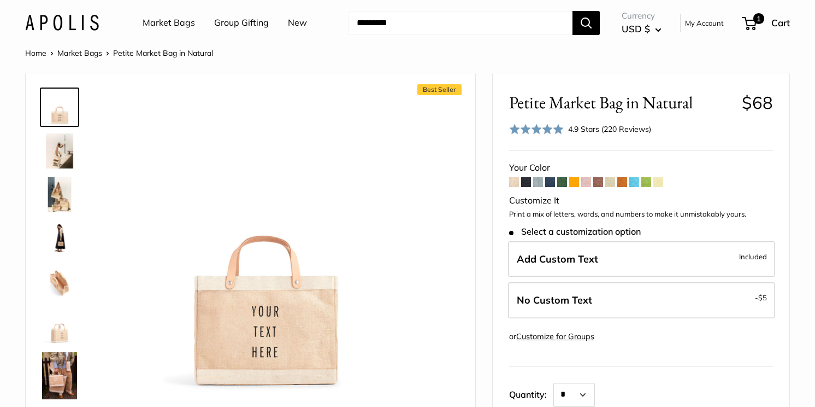
click at [541, 182] on span at bounding box center [538, 182] width 10 height 10
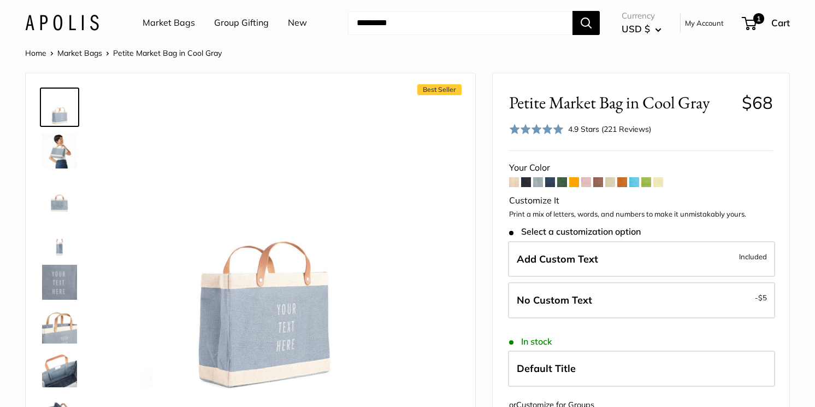
click at [299, 22] on link "New" at bounding box center [297, 23] width 19 height 16
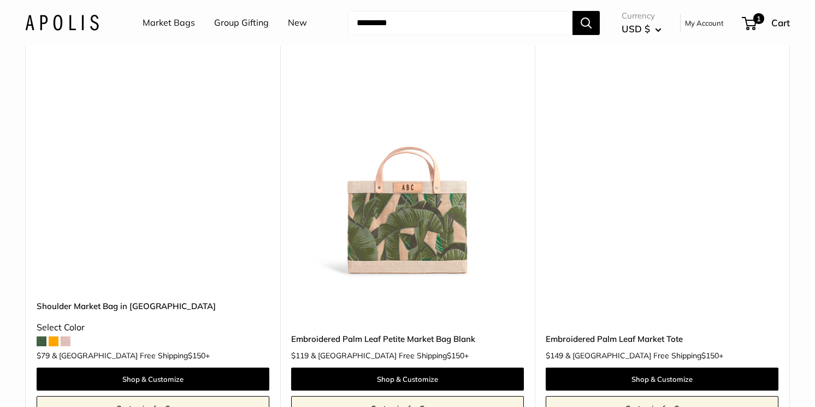
scroll to position [4727, 0]
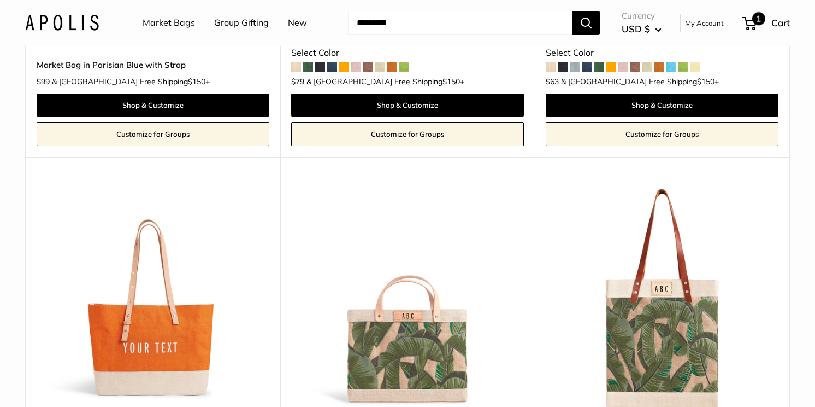
click at [772, 26] on span "Cart" at bounding box center [781, 22] width 19 height 11
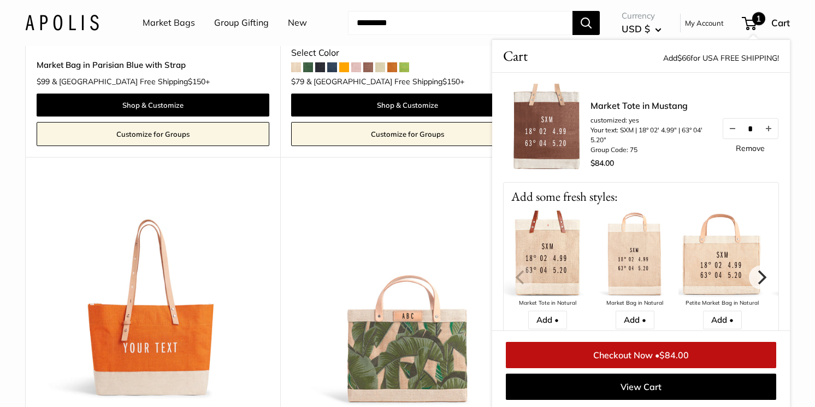
click at [658, 356] on link "Checkout Now • $84.00" at bounding box center [641, 355] width 270 height 26
